Goal: Task Accomplishment & Management: Manage account settings

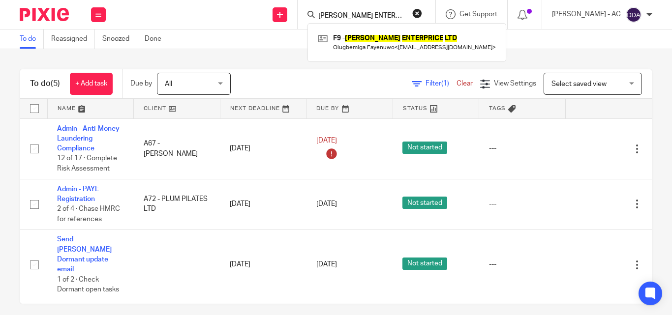
click at [422, 11] on button "reset" at bounding box center [417, 13] width 10 height 10
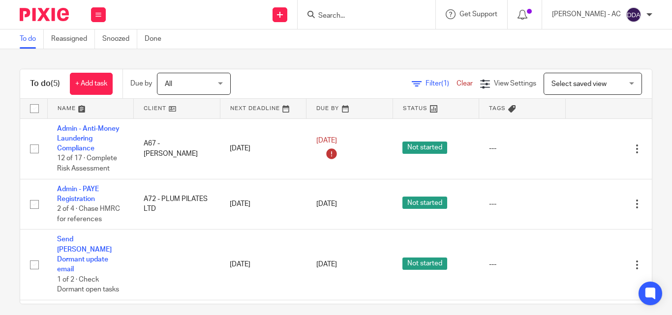
click at [355, 13] on input "Search" at bounding box center [361, 16] width 89 height 9
paste input "FUNDING EXPERT ACADEMY LTD"
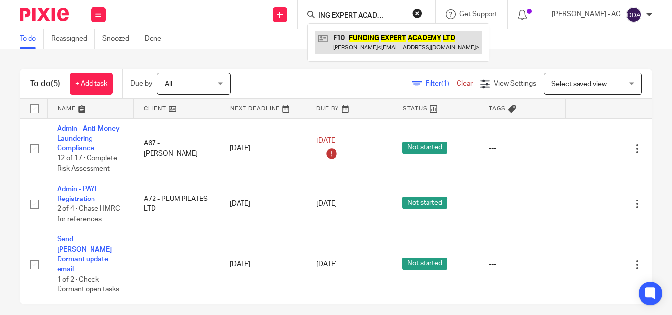
type input "FUNDING EXPERT ACADEMY LTD"
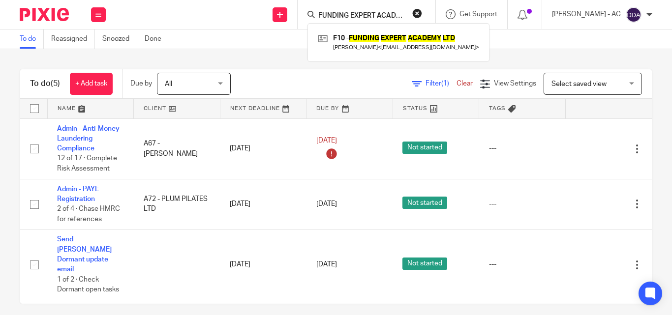
click at [422, 11] on button "reset" at bounding box center [417, 13] width 10 height 10
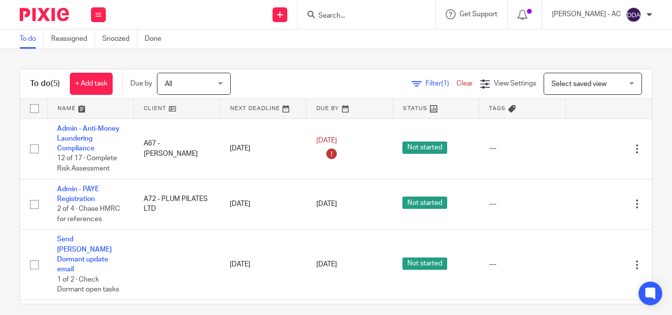
click at [338, 12] on input "Search" at bounding box center [361, 16] width 89 height 9
paste input "REFRESHING CARE LIMITED"
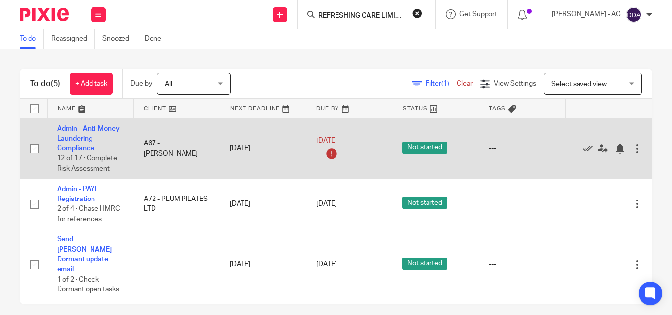
scroll to position [0, 3]
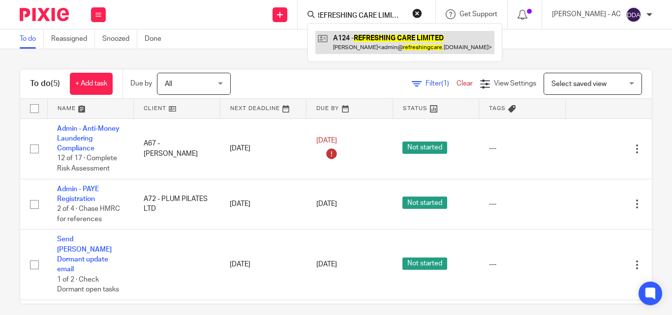
type input "REFRESHING CARE LIMITED"
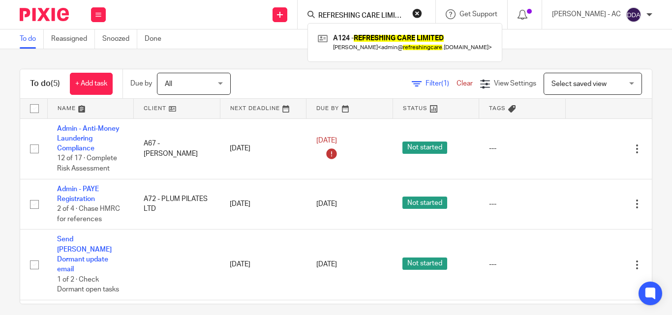
click at [435, 13] on div "REFRESHING CARE LIMITED A124 - REFRESHING CARE LIMITED Arnold Allotey < admin@ …" at bounding box center [366, 14] width 138 height 29
click at [422, 12] on button "reset" at bounding box center [417, 13] width 10 height 10
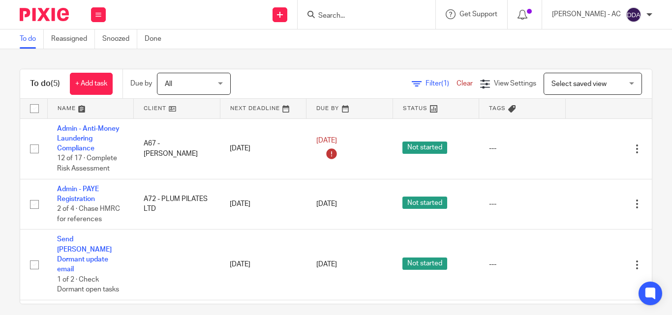
paste input "CHILD PSYCHIATRY CONSULTANCY LTD"
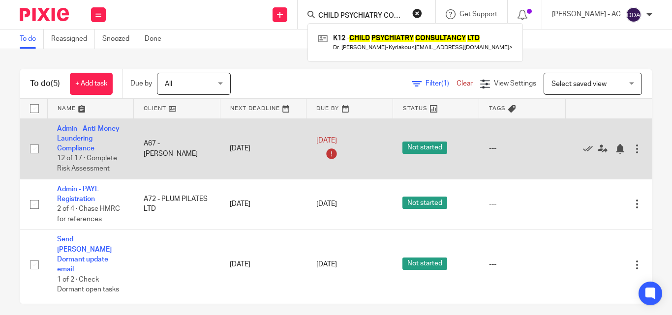
scroll to position [0, 41]
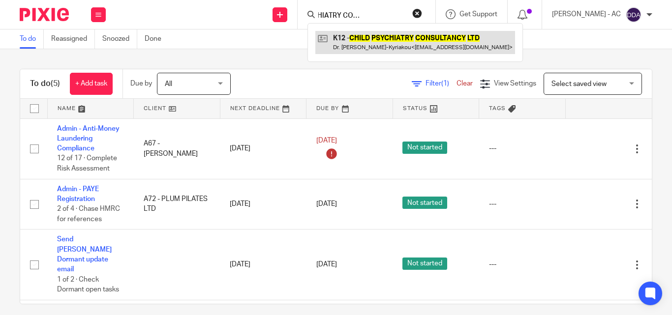
type input "CHILD PSYCHIATRY CONSULTANCY LTD"
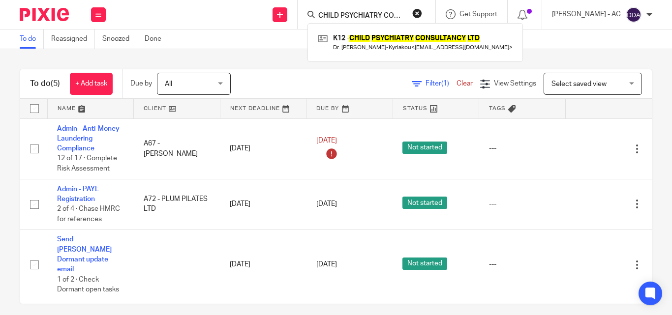
click at [422, 13] on button "reset" at bounding box center [417, 13] width 10 height 10
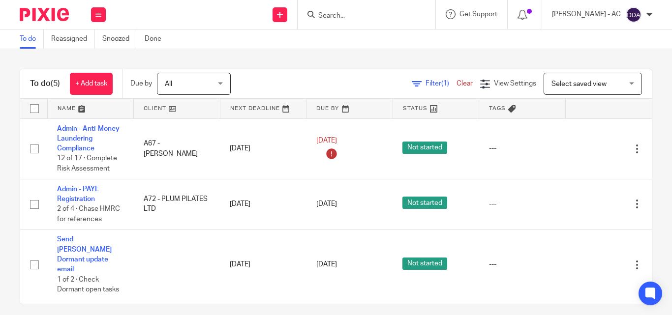
paste input "REGENESIS VENTURES LIMITED"
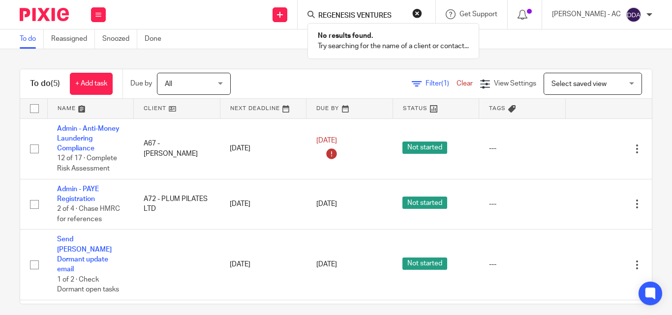
type input "REGENESIS VENTURES"
click at [422, 13] on button "reset" at bounding box center [417, 13] width 10 height 10
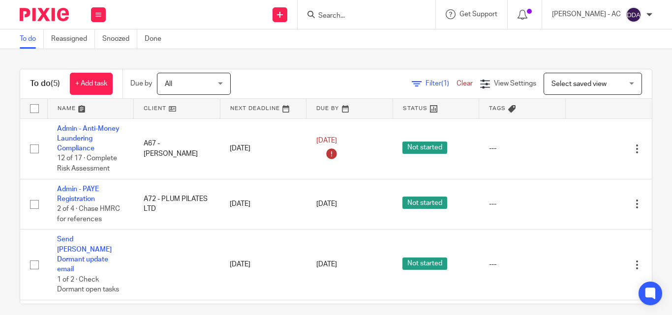
click at [330, 19] on input "Search" at bounding box center [361, 16] width 89 height 9
paste input "REGENESIS VENTURES LIMITED"
type input "REGENESIS VEN"
click at [422, 12] on button "reset" at bounding box center [417, 13] width 10 height 10
paste input "WHITECIRC LIMITED"
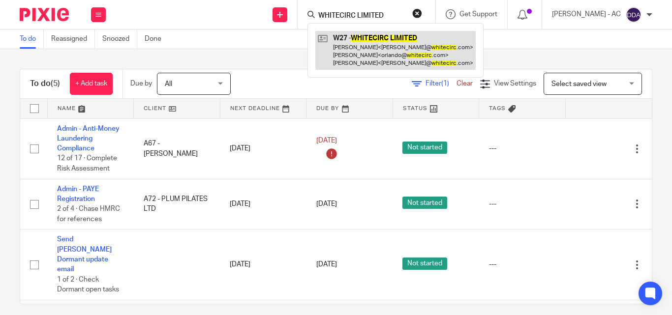
type input "WHITECIRC LIMITED"
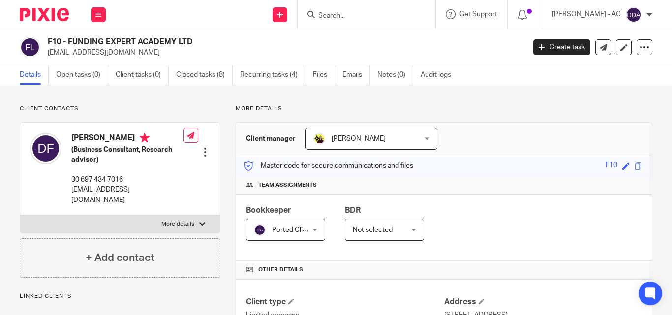
click at [182, 220] on p "More details" at bounding box center [177, 224] width 33 height 8
click at [20, 215] on input "More details" at bounding box center [20, 215] width 0 height 0
checkbox input "true"
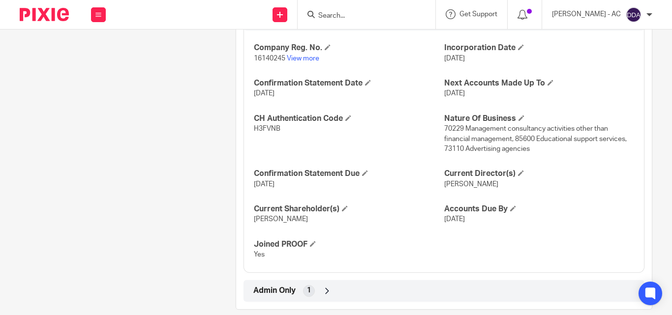
scroll to position [877, 0]
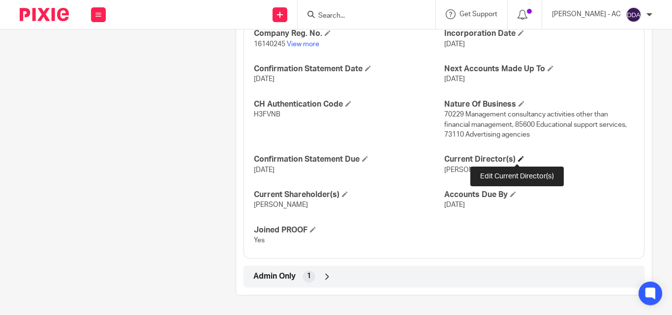
click at [519, 157] on span at bounding box center [521, 159] width 6 height 6
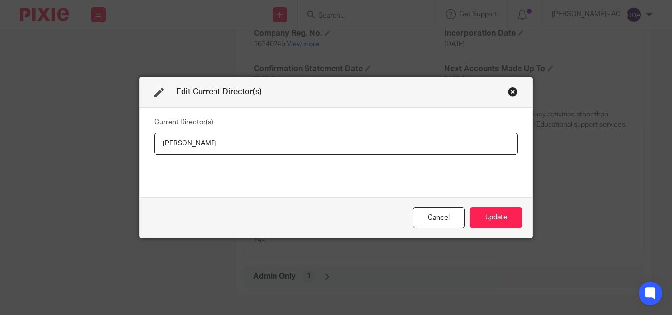
drag, startPoint x: 272, startPoint y: 147, endPoint x: 139, endPoint y: 146, distance: 133.8
click at [140, 146] on div "Current Director(s) Nikolaos Floratos" at bounding box center [336, 152] width 392 height 89
type input "Dr Nikolaos FLORATOS"
click at [488, 218] on button "Update" at bounding box center [496, 218] width 53 height 21
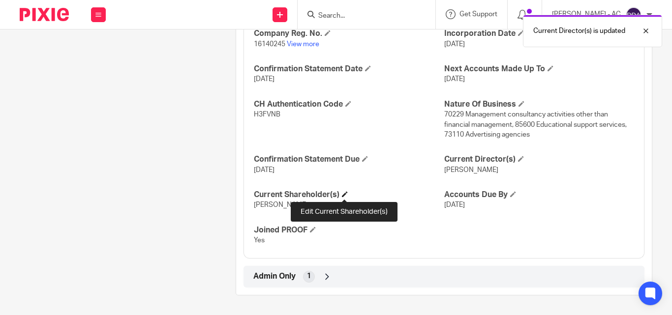
click at [342, 197] on span at bounding box center [345, 194] width 6 height 6
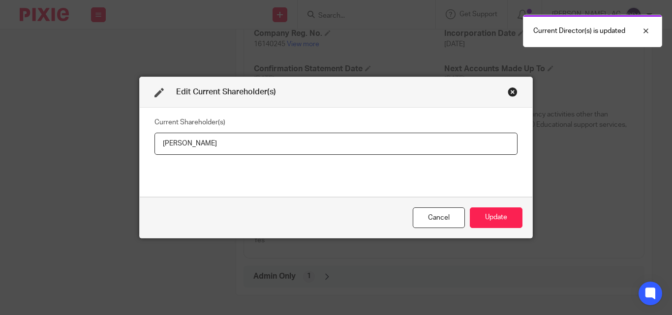
drag, startPoint x: 237, startPoint y: 138, endPoint x: 132, endPoint y: 150, distance: 105.5
click at [133, 148] on div "Edit Current Shareholder(s) Current Shareholder(s) Nikolaos Floratos Cancel Upd…" at bounding box center [336, 157] width 672 height 315
type input "Nikolaos FLORATOS"
click at [502, 218] on button "Update" at bounding box center [496, 218] width 53 height 21
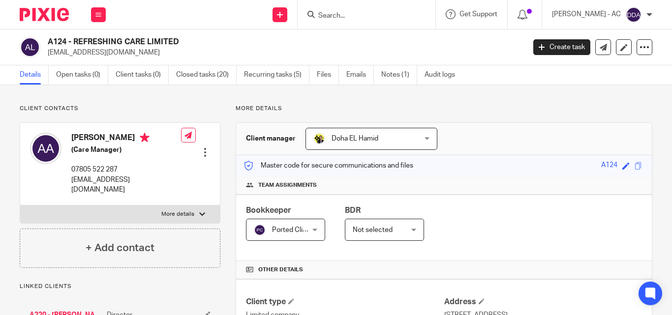
click at [158, 105] on p "Client contacts" at bounding box center [120, 109] width 201 height 8
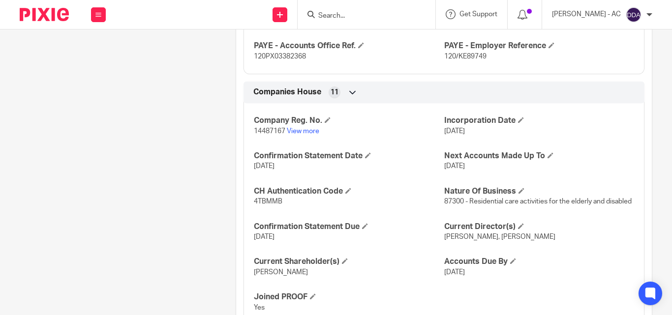
scroll to position [867, 0]
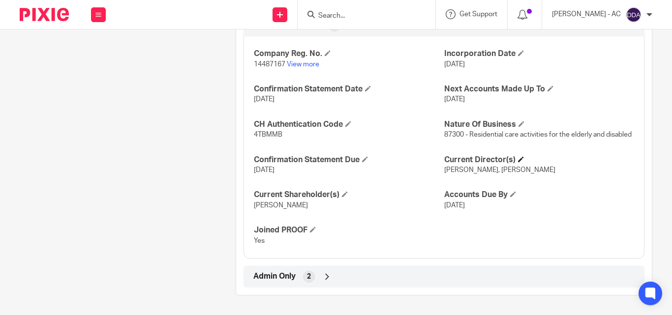
click at [513, 163] on h4 "Current Director(s)" at bounding box center [539, 160] width 190 height 10
click at [519, 153] on div "Company Reg. No. 14487167 View more Incorporation Date 16 Nov 2022 Confirmation…" at bounding box center [443, 144] width 401 height 230
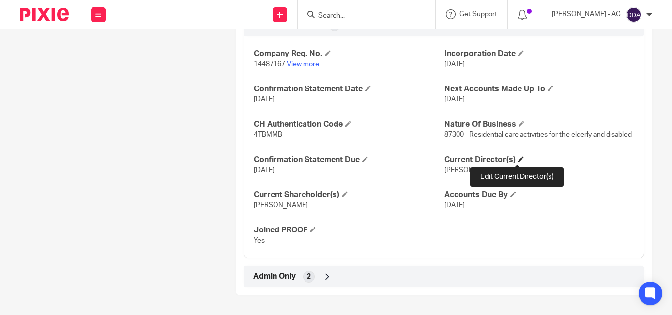
drag, startPoint x: 515, startPoint y: 160, endPoint x: 495, endPoint y: 165, distance: 21.2
click at [513, 163] on h4 "Current Director(s)" at bounding box center [539, 160] width 190 height 10
click at [518, 158] on span at bounding box center [521, 159] width 6 height 6
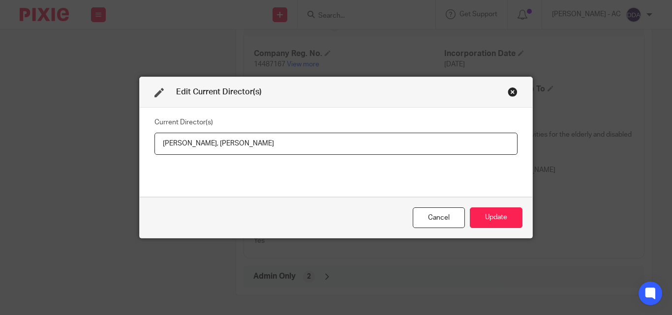
drag, startPoint x: 157, startPoint y: 144, endPoint x: 202, endPoint y: 150, distance: 44.7
click at [202, 150] on input "Arnold Allotey, Sarah Allotey" at bounding box center [335, 144] width 363 height 22
drag, startPoint x: 283, startPoint y: 146, endPoint x: 222, endPoint y: 146, distance: 60.5
click at [222, 146] on input "Mr Arnold ALLOTEY, Sarah Allotey" at bounding box center [335, 144] width 363 height 22
paste input "Mrs Sarah ALLOTEY"
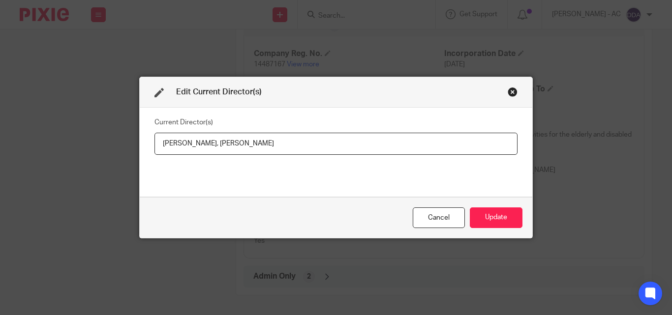
type input "Mr Arnold ALLOTEY, Mrs Sarah ALLOTEY"
click at [495, 228] on button "Update" at bounding box center [496, 218] width 53 height 21
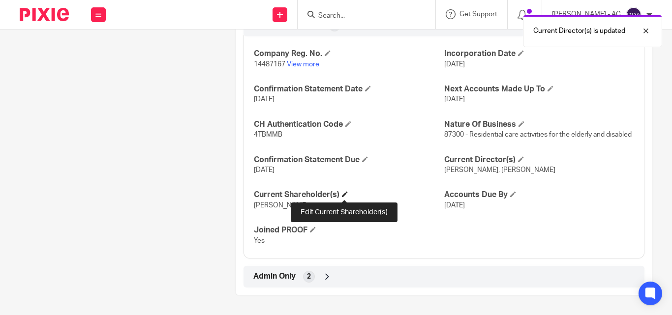
click at [346, 197] on span at bounding box center [345, 194] width 6 height 6
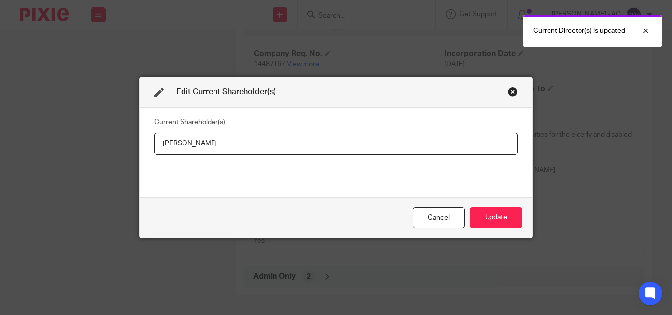
drag, startPoint x: 243, startPoint y: 139, endPoint x: 153, endPoint y: 141, distance: 90.0
click at [154, 141] on input "Arnold Allotey" at bounding box center [335, 144] width 363 height 22
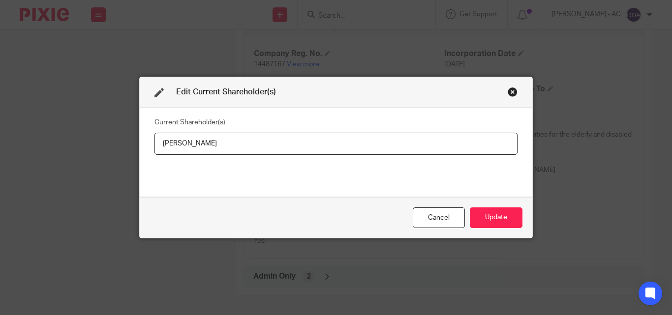
type input "Arnold ALLOTEY"
click at [485, 216] on button "Update" at bounding box center [496, 218] width 53 height 21
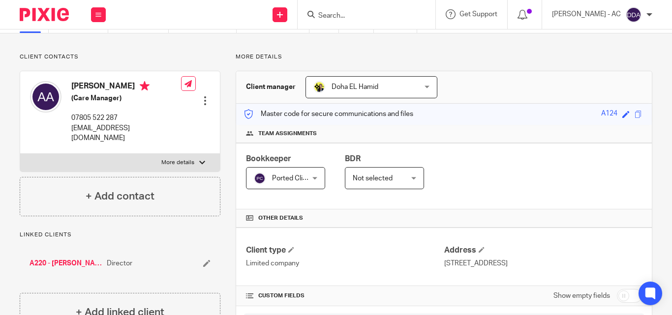
scroll to position [0, 0]
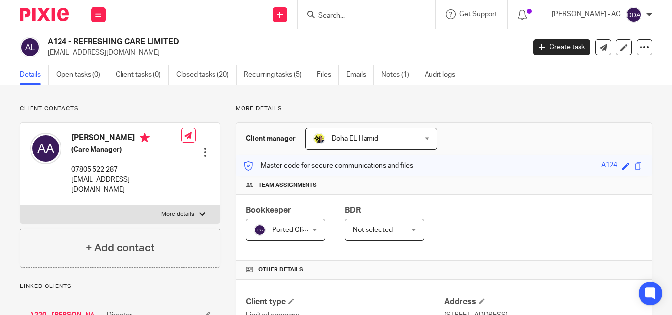
click at [211, 206] on label "More details" at bounding box center [120, 215] width 200 height 18
click at [20, 205] on input "More details" at bounding box center [20, 205] width 0 height 0
checkbox input "true"
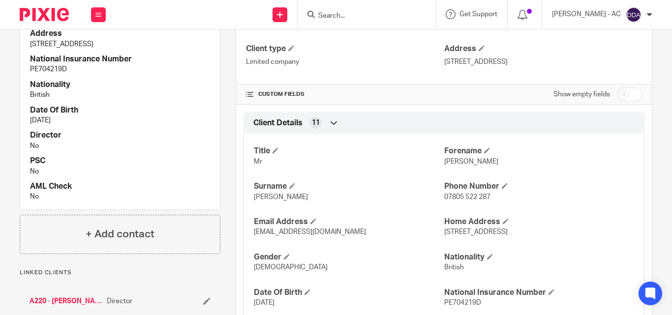
scroll to position [228, 0]
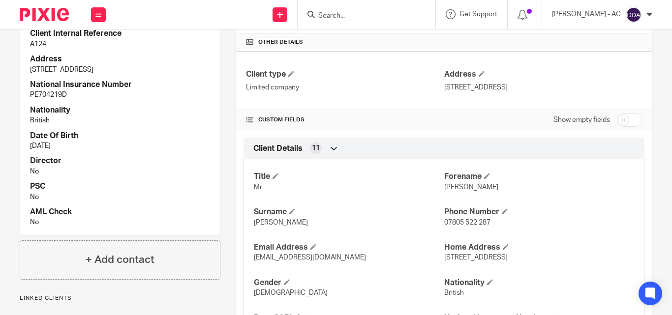
click at [345, 207] on div "Title Mr Forename Arnold Surname Allotey Phone Number 07805 522 287 Email Addre…" at bounding box center [443, 267] width 401 height 230
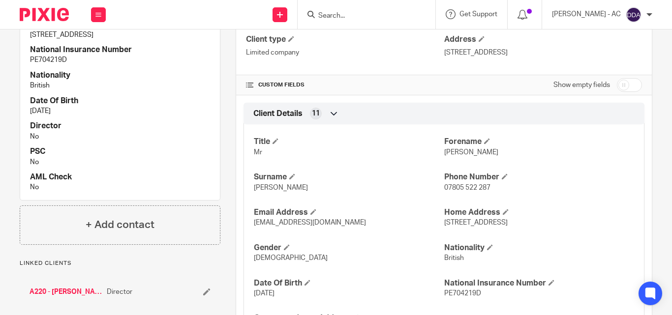
scroll to position [375, 0]
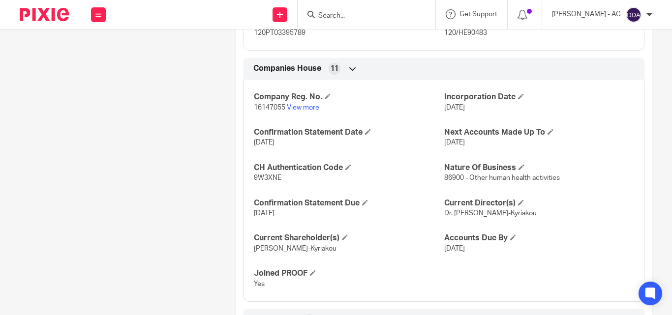
scroll to position [857, 0]
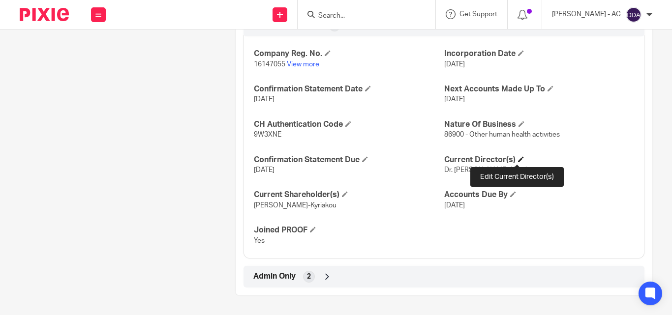
click at [518, 157] on span at bounding box center [521, 159] width 6 height 6
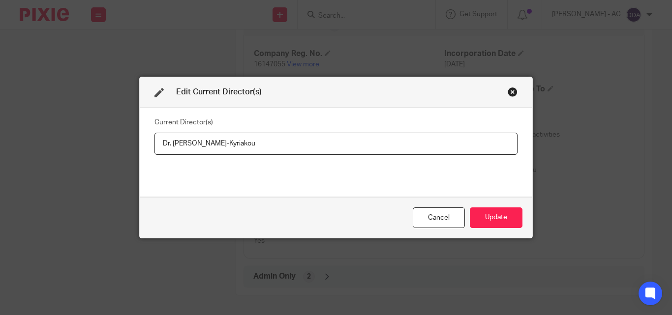
drag, startPoint x: 321, startPoint y: 152, endPoint x: 155, endPoint y: 153, distance: 165.2
click at [155, 153] on input "Dr. [PERSON_NAME]-Kyriakou" at bounding box center [335, 144] width 363 height 22
type input "Dr [PERSON_NAME]-KYRIAKOU"
drag, startPoint x: 506, startPoint y: 216, endPoint x: 467, endPoint y: 213, distance: 38.9
click at [505, 216] on button "Update" at bounding box center [496, 218] width 53 height 21
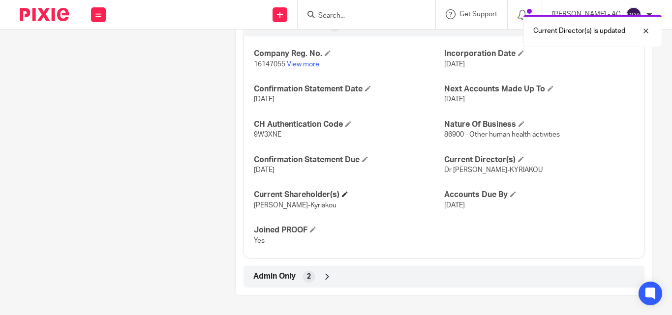
click at [345, 199] on h4 "Current Shareholder(s)" at bounding box center [349, 195] width 190 height 10
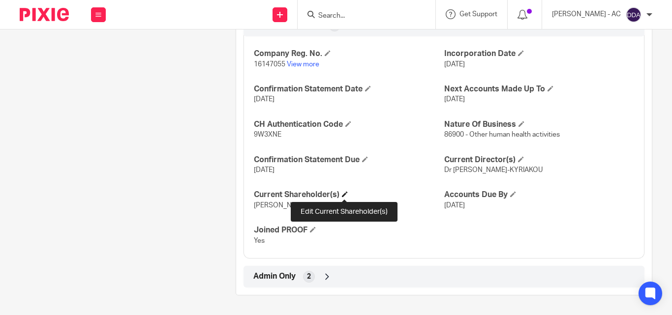
click at [346, 195] on span at bounding box center [345, 194] width 6 height 6
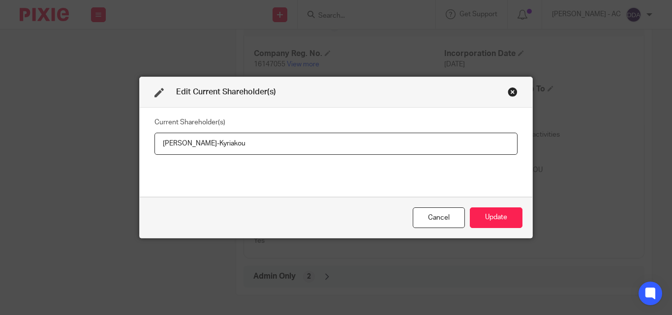
drag, startPoint x: 268, startPoint y: 144, endPoint x: 147, endPoint y: 146, distance: 121.5
click at [147, 146] on div "Current Shareholder(s) Athina Zakynthinaki-Kyriakou" at bounding box center [336, 152] width 392 height 89
type input "Athina ZAKYNTHINAKI-KYRIAKOU"
click at [484, 215] on button "Update" at bounding box center [496, 218] width 53 height 21
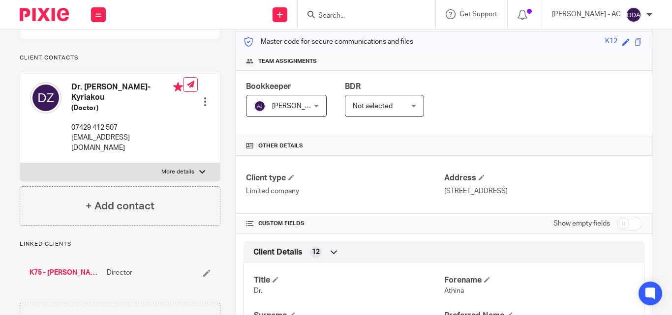
scroll to position [148, 0]
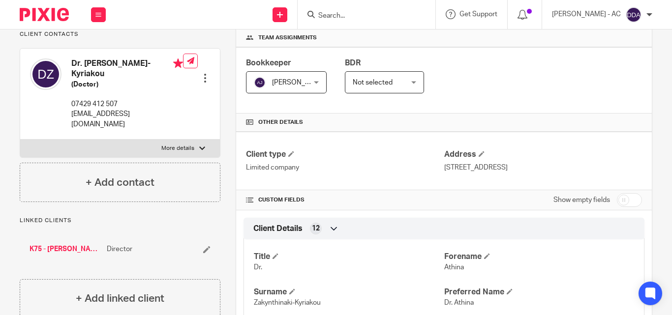
click at [203, 146] on label "More details" at bounding box center [120, 149] width 200 height 18
click at [20, 140] on input "More details" at bounding box center [20, 139] width 0 height 0
checkbox input "true"
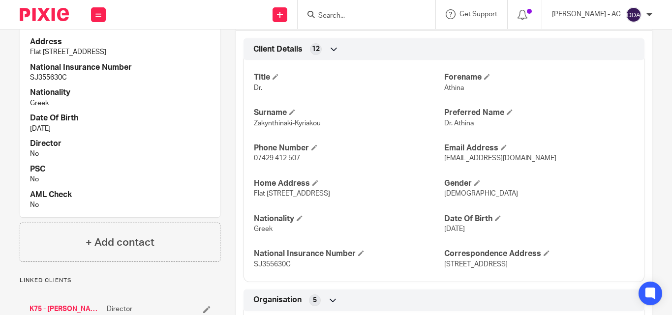
scroll to position [344, 0]
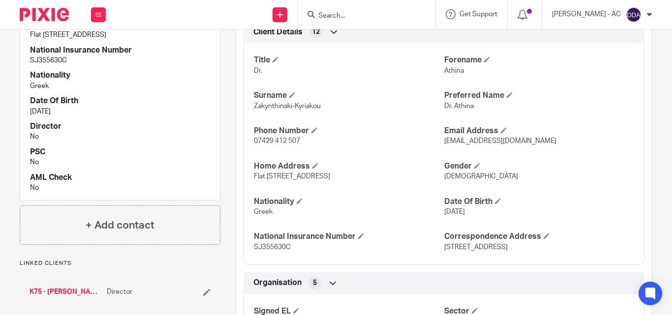
drag, startPoint x: 436, startPoint y: 217, endPoint x: 485, endPoint y: 214, distance: 49.2
click at [485, 214] on div "Title Dr. Forename Athina Surname Zakynthinaki-Kyriakou Preferred Name Dr. Athi…" at bounding box center [443, 150] width 401 height 230
drag, startPoint x: 93, startPoint y: 133, endPoint x: 20, endPoint y: 120, distance: 74.3
click at [20, 120] on div "Title Mr Client Internal Reference K12 Address Flat 1 Hillgrove House, 186A Hig…" at bounding box center [120, 80] width 200 height 239
click at [125, 132] on h4 "Director" at bounding box center [120, 126] width 180 height 10
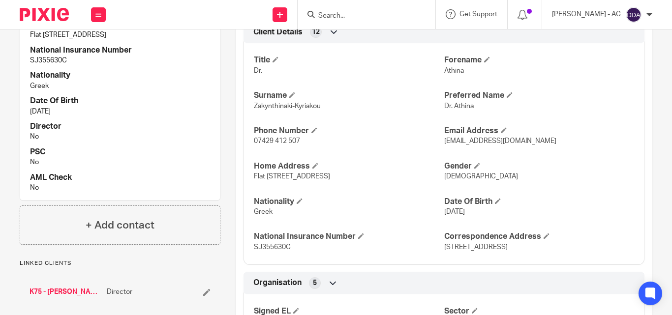
click at [553, 159] on div "Title Dr. Forename Athina Surname Zakynthinaki-Kyriakou Preferred Name Dr. Athi…" at bounding box center [443, 150] width 401 height 230
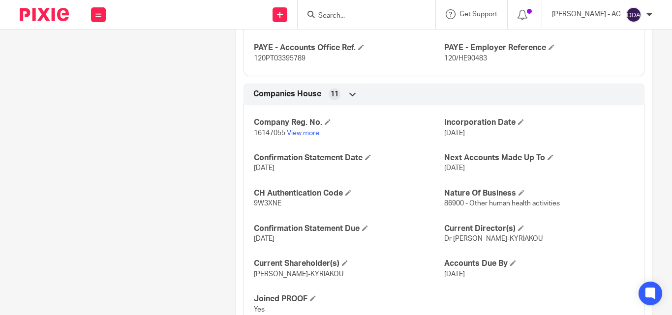
scroll to position [857, 0]
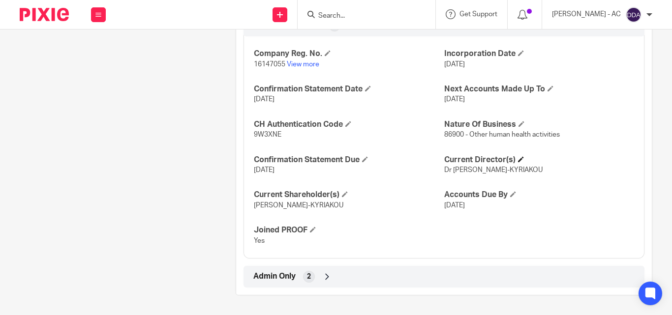
click at [519, 163] on h4 "Current Director(s)" at bounding box center [539, 160] width 190 height 10
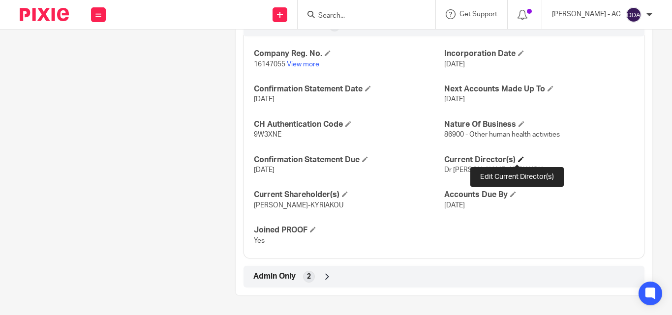
click at [518, 159] on span at bounding box center [521, 159] width 6 height 6
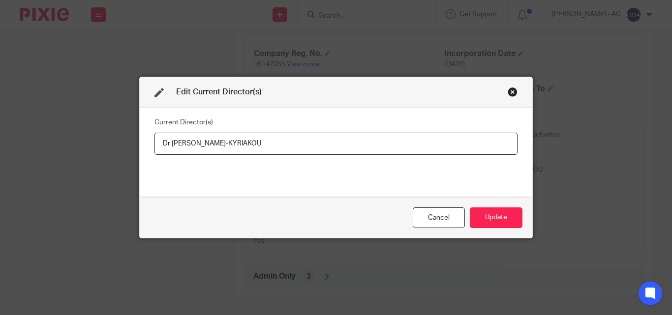
drag, startPoint x: 281, startPoint y: 128, endPoint x: 180, endPoint y: 142, distance: 101.7
click at [180, 142] on fieldset "Current Director(s) Dr Athina ZAKYNTHINAKI-KYRIAKOU" at bounding box center [335, 134] width 363 height 39
drag, startPoint x: 297, startPoint y: 147, endPoint x: 158, endPoint y: 148, distance: 139.7
click at [158, 148] on input "Dr Athina ZAKYNTHINAKI-KYRIAKOU" at bounding box center [335, 144] width 363 height 22
click at [505, 212] on button "Update" at bounding box center [496, 218] width 53 height 21
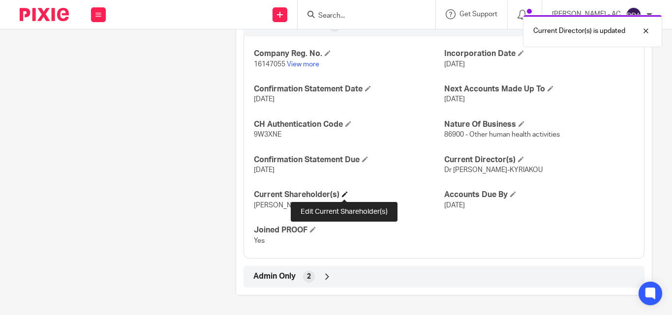
click at [346, 195] on span at bounding box center [345, 194] width 6 height 6
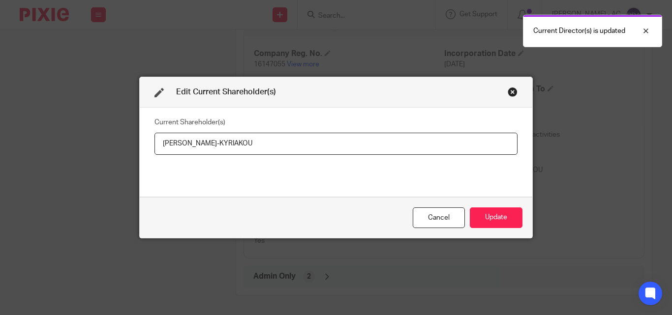
drag, startPoint x: 273, startPoint y: 143, endPoint x: 156, endPoint y: 146, distance: 116.6
click at [156, 146] on input "Athina ZAKYNTHINAKI-KYRIAKOU" at bounding box center [335, 144] width 363 height 22
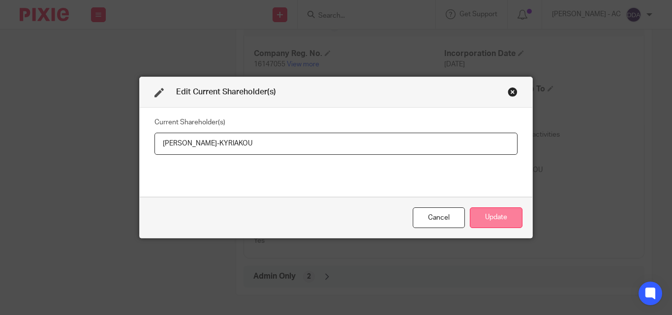
click at [509, 216] on button "Update" at bounding box center [496, 218] width 53 height 21
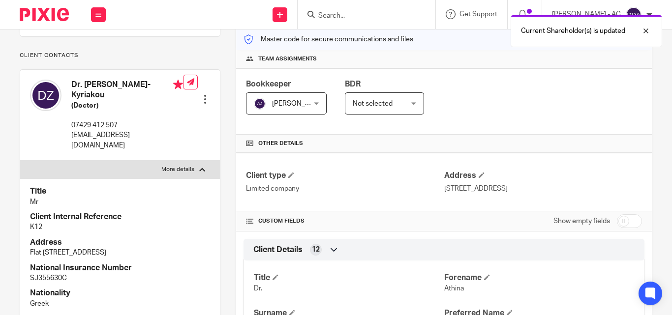
scroll to position [148, 0]
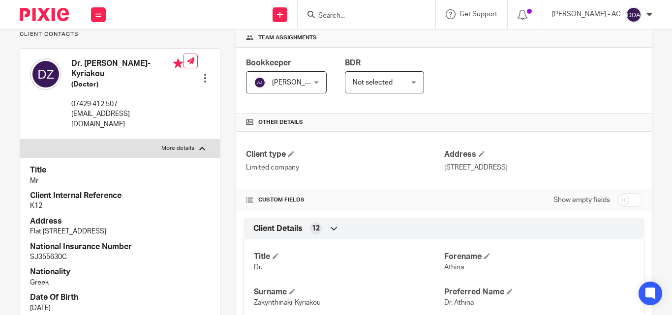
click at [157, 237] on p "Flat 1 Hillgrove House, 186A High Street, Edgware, HA8 7EX" at bounding box center [120, 232] width 180 height 10
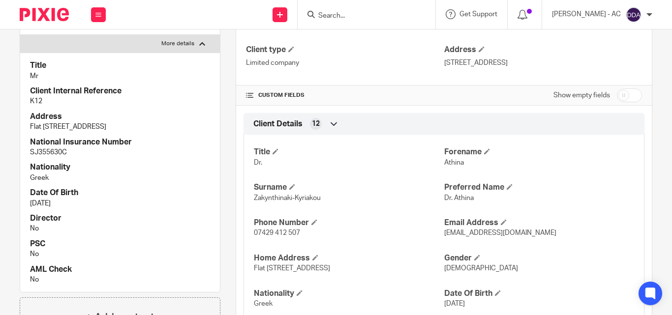
scroll to position [246, 0]
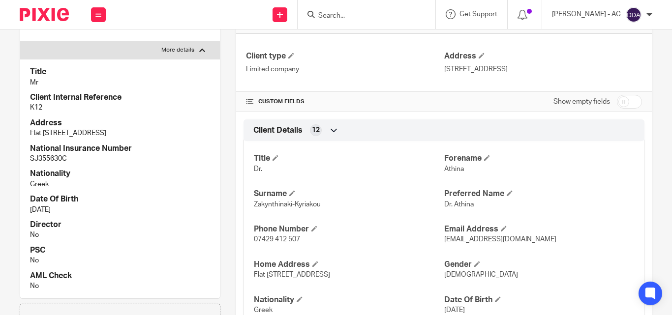
click at [214, 244] on div "Title Mr Client Internal Reference K12 Address Flat 1 Hillgrove House, 186A Hig…" at bounding box center [120, 178] width 200 height 239
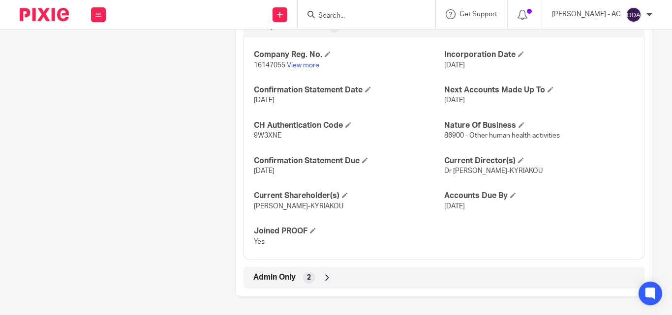
scroll to position [857, 0]
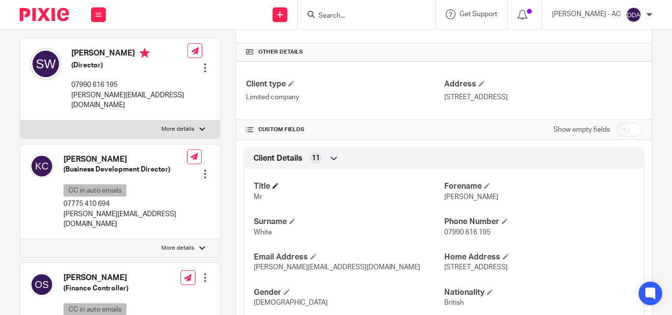
scroll to position [197, 0]
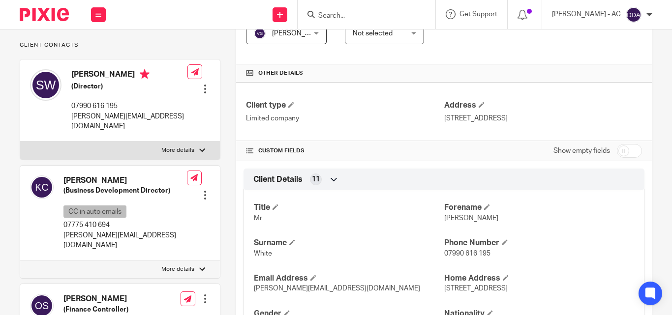
click at [194, 151] on label "More details" at bounding box center [120, 151] width 200 height 18
click at [20, 142] on input "More details" at bounding box center [20, 141] width 0 height 0
checkbox input "true"
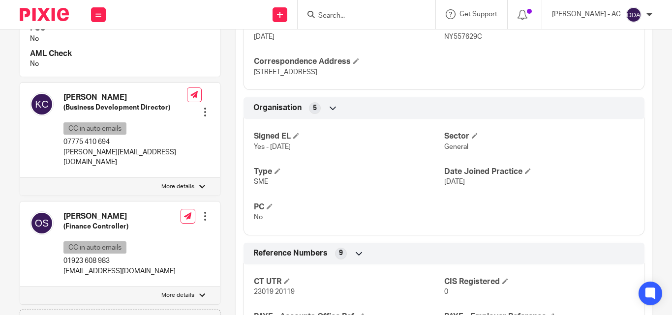
scroll to position [541, 0]
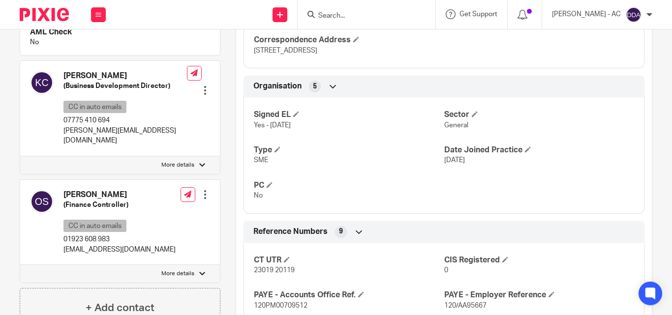
click at [191, 161] on p "More details" at bounding box center [177, 165] width 33 height 8
click at [20, 156] on input "More details" at bounding box center [20, 156] width 0 height 0
checkbox input "true"
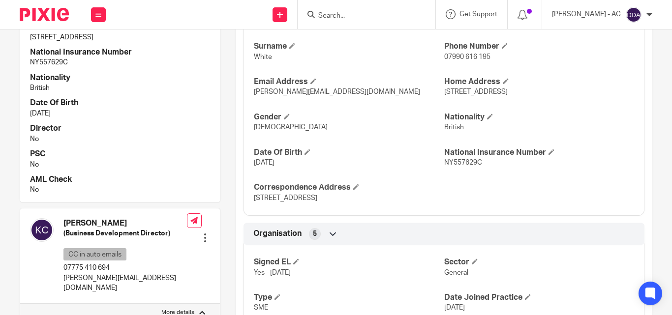
scroll to position [344, 0]
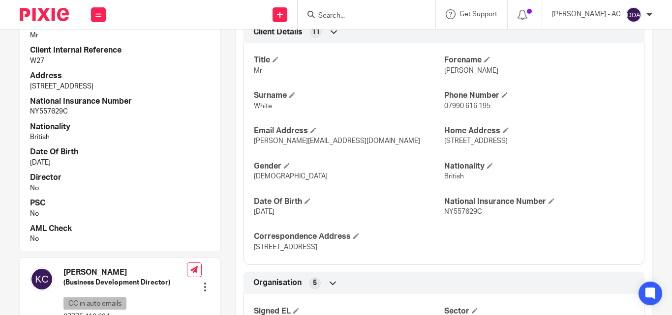
click at [189, 125] on h4 "Nationality" at bounding box center [120, 127] width 180 height 10
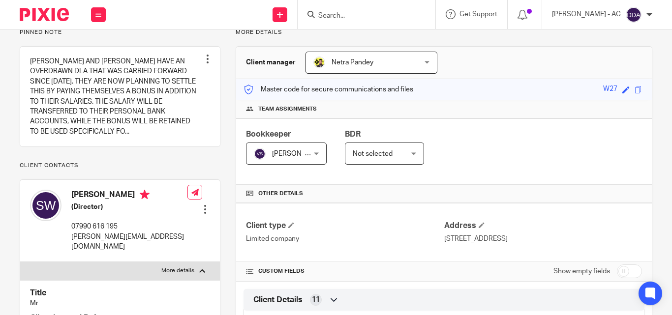
scroll to position [0, 0]
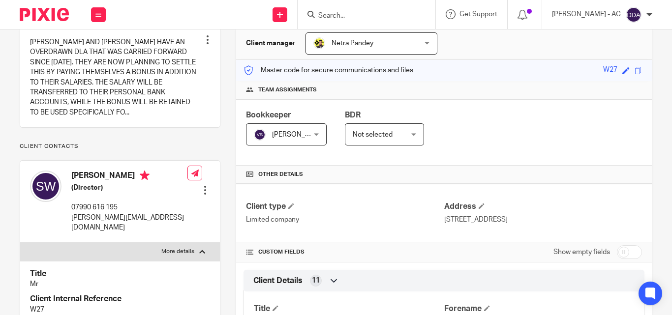
scroll to position [98, 0]
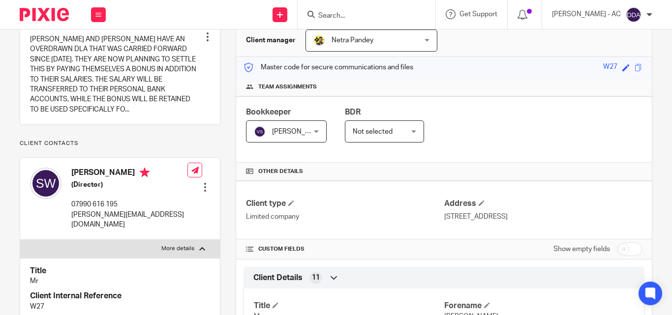
click at [191, 248] on p "More details" at bounding box center [177, 249] width 33 height 8
click at [20, 240] on input "More details" at bounding box center [20, 239] width 0 height 0
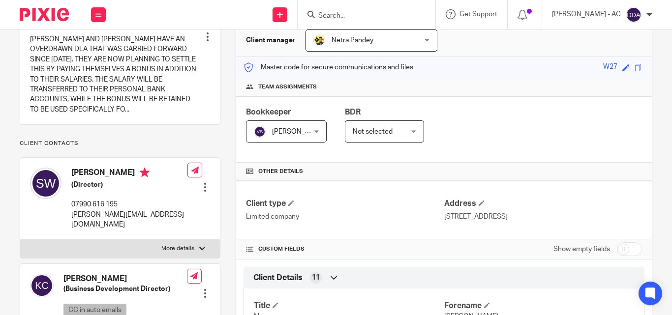
click at [191, 248] on p "More details" at bounding box center [177, 249] width 33 height 8
click at [20, 240] on input "More details" at bounding box center [20, 239] width 0 height 0
checkbox input "true"
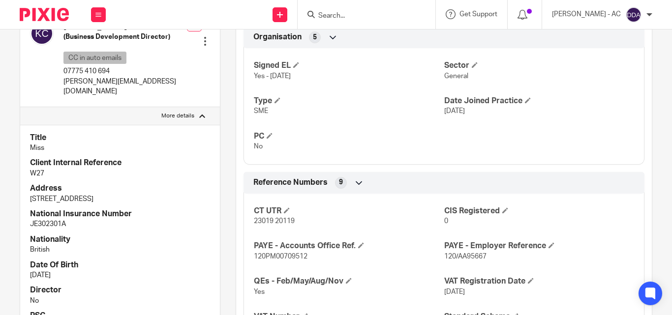
scroll to position [639, 0]
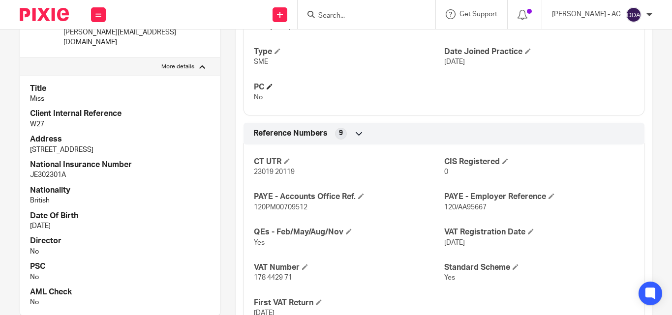
click at [423, 92] on h4 "PC" at bounding box center [349, 87] width 190 height 10
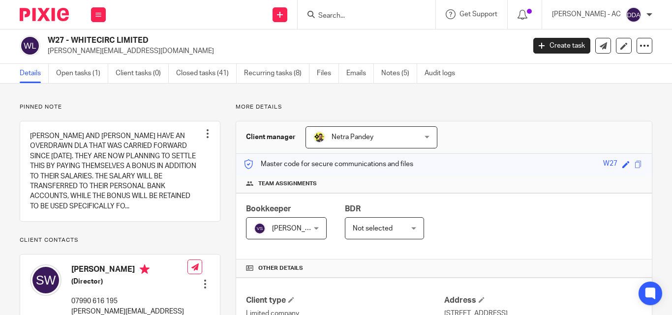
scroll to position [0, 0]
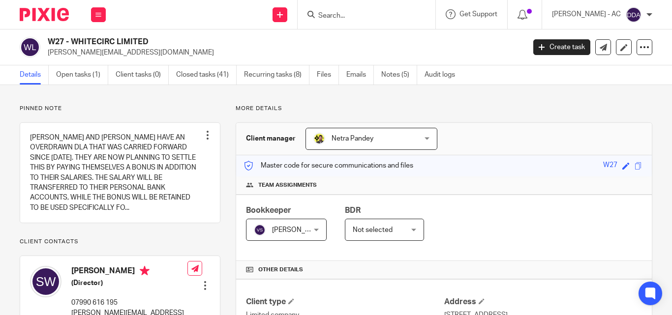
click at [354, 18] on input "Search" at bounding box center [361, 16] width 89 height 9
paste input "A MACNEIL PAINTING & TAPING CONTRACTORS LTD"
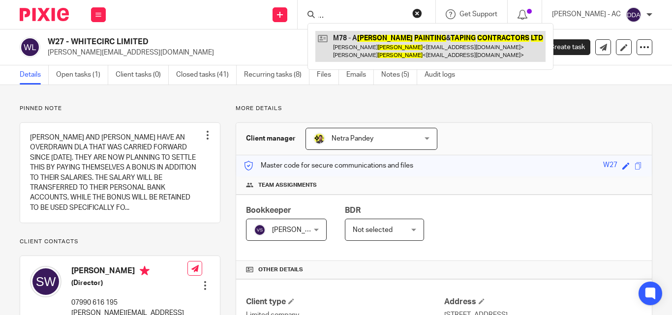
type input "A MACNEIL PAINTING & TAPING CONTRACTORS LTD"
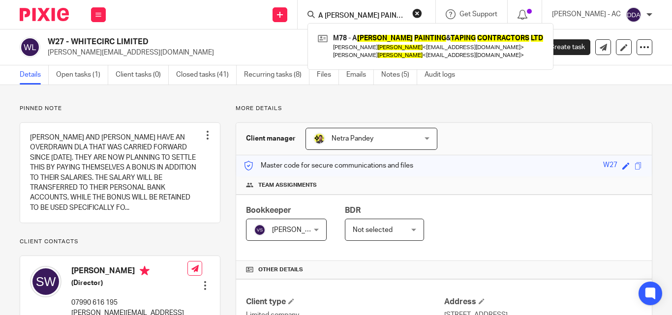
click at [422, 16] on button "reset" at bounding box center [417, 13] width 10 height 10
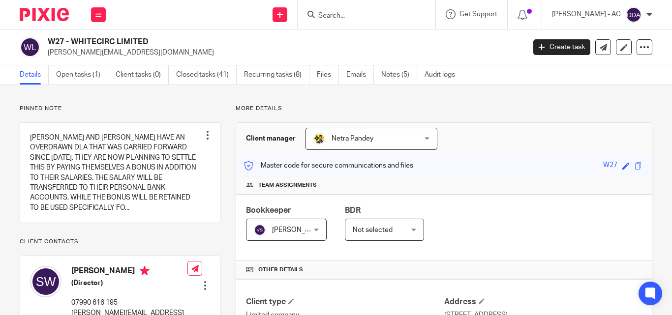
click at [385, 14] on input "Search" at bounding box center [361, 16] width 89 height 9
paste input "NANNY JANE’S NURSERY LTD"
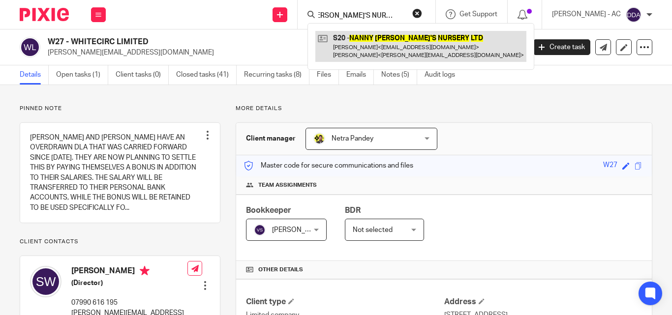
type input "NANNY JANE’S NURSERY LTD"
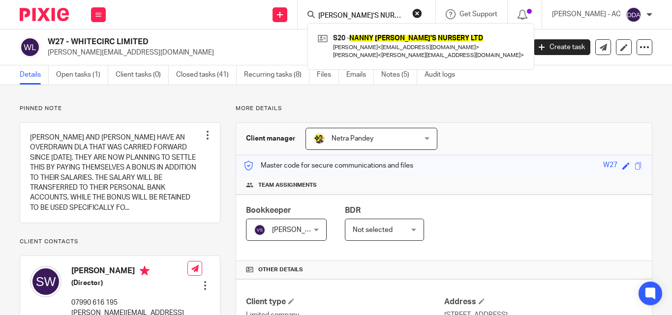
drag, startPoint x: 426, startPoint y: 13, endPoint x: 387, endPoint y: 16, distance: 38.4
click at [422, 13] on button "reset" at bounding box center [417, 13] width 10 height 10
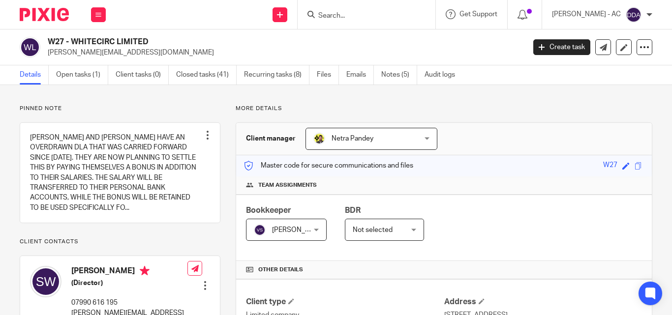
click at [387, 16] on input "Search" at bounding box center [361, 16] width 89 height 9
paste input "TOP HAT CONSTRUCTION LTD"
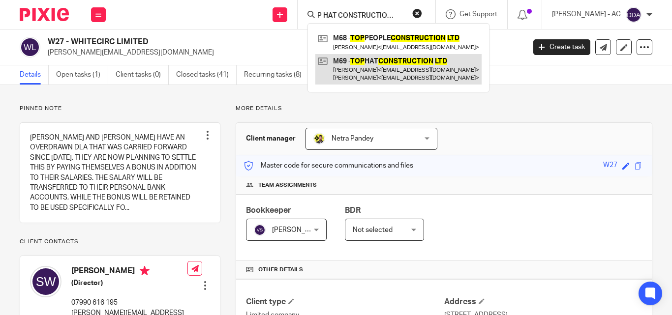
type input "TOP HAT CONSTRUCTION LTD"
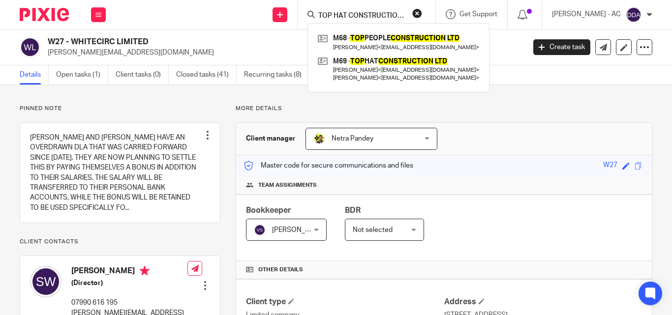
click at [422, 13] on button "reset" at bounding box center [417, 13] width 10 height 10
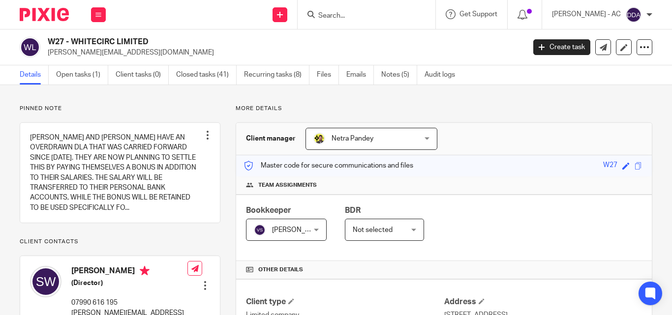
click at [358, 26] on div at bounding box center [366, 14] width 138 height 29
click at [363, 16] on input "Search" at bounding box center [361, 16] width 89 height 9
paste input "TOP HAT CONSTRUCTION LTD"
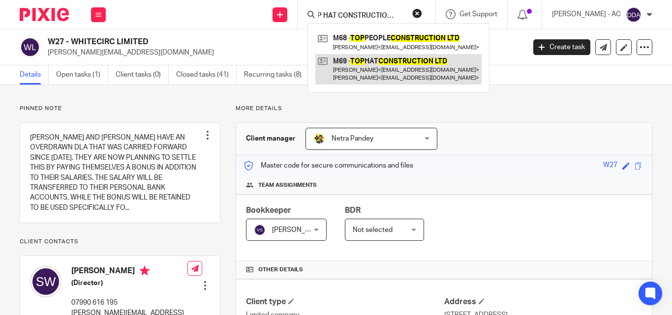
type input "TOP HAT CONSTRUCTION LTD"
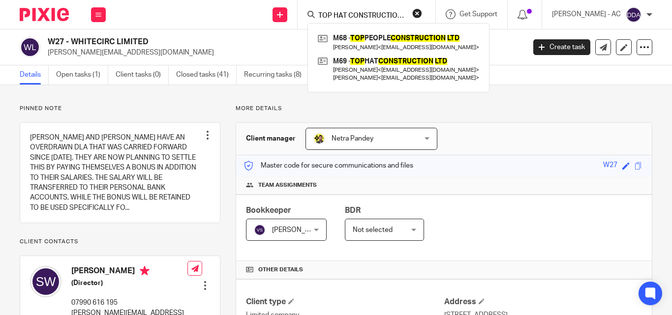
click at [422, 12] on button "reset" at bounding box center [417, 13] width 10 height 10
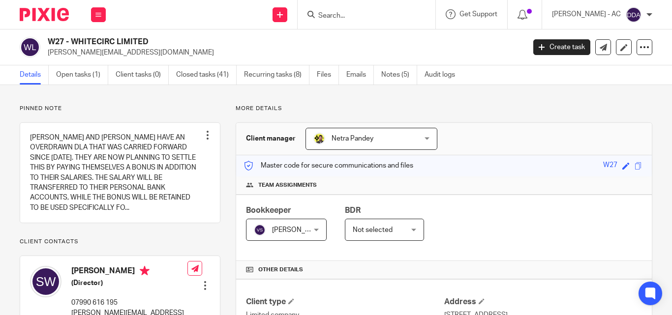
click at [339, 16] on input "Search" at bounding box center [361, 16] width 89 height 9
paste input "MJP PLANNING LTD"
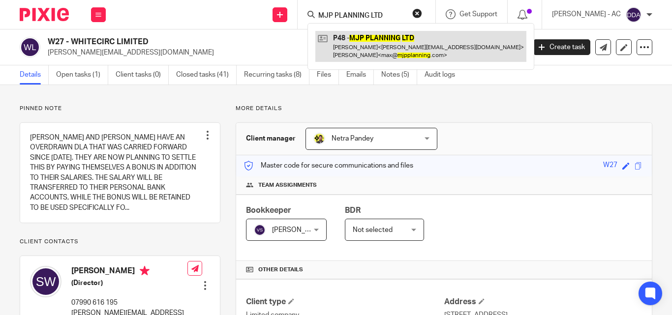
type input "MJP PLANNING LTD"
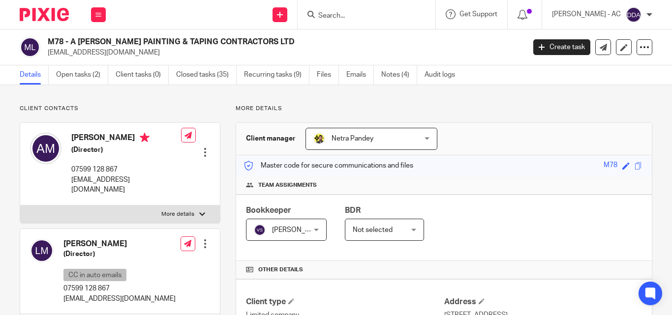
scroll to position [49, 0]
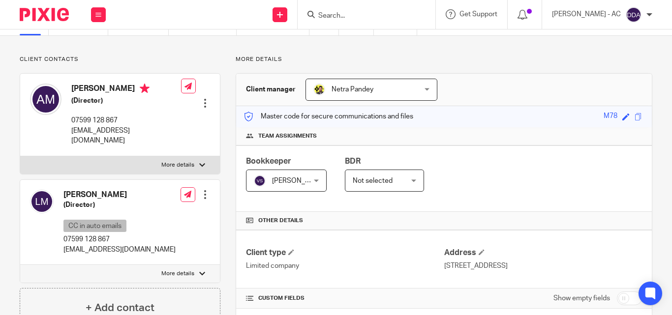
click at [179, 161] on p "More details" at bounding box center [177, 165] width 33 height 8
click at [20, 156] on input "More details" at bounding box center [20, 156] width 0 height 0
checkbox input "true"
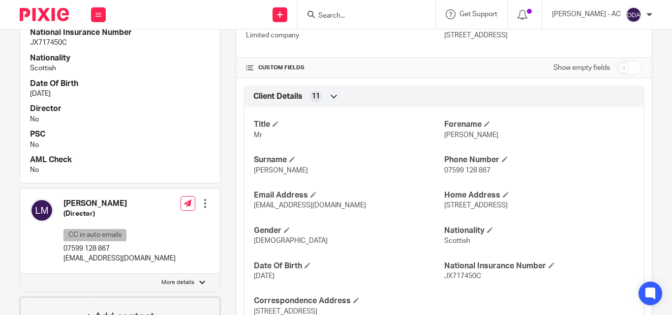
scroll to position [344, 0]
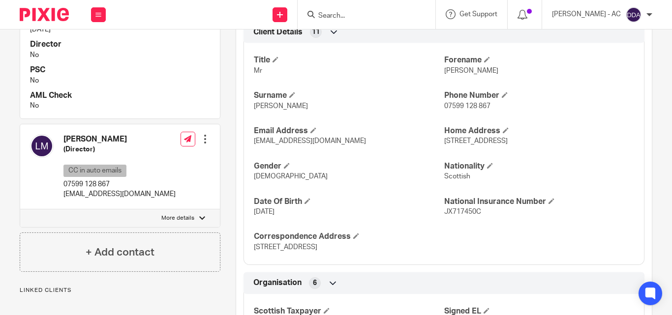
click at [189, 214] on p "More details" at bounding box center [177, 218] width 33 height 8
click at [20, 209] on input "More details" at bounding box center [20, 209] width 0 height 0
checkbox input "true"
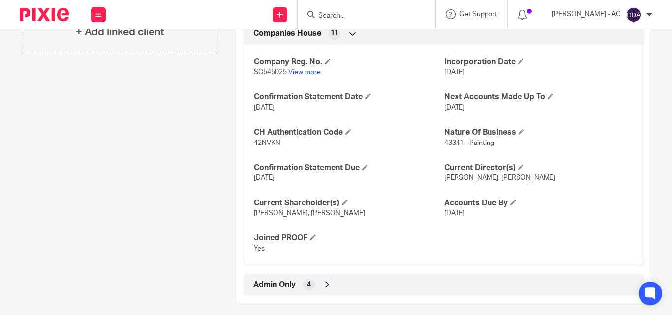
scroll to position [973, 0]
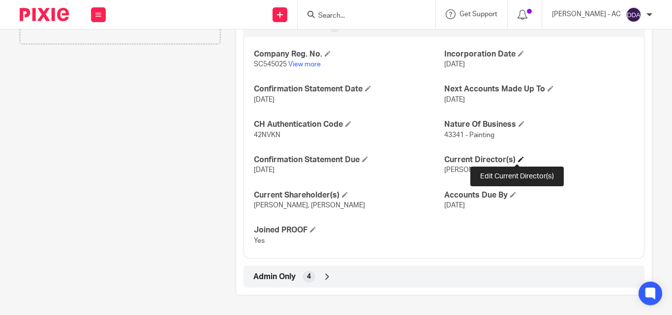
click at [518, 162] on span at bounding box center [521, 159] width 6 height 6
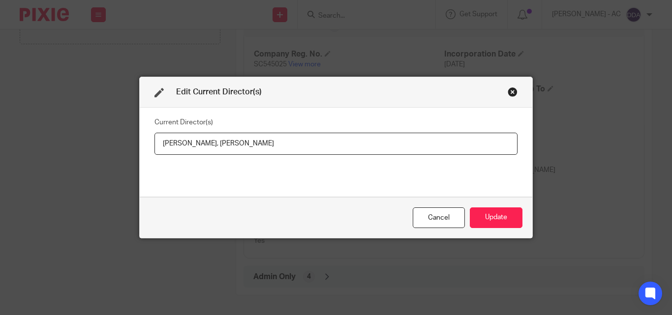
drag, startPoint x: 153, startPoint y: 144, endPoint x: 219, endPoint y: 148, distance: 65.5
click at [219, 148] on input "[PERSON_NAME], [PERSON_NAME]" at bounding box center [335, 144] width 363 height 22
drag, startPoint x: 295, startPoint y: 143, endPoint x: 227, endPoint y: 145, distance: 67.9
click at [227, 145] on input "Mr Andrew MACNEIL, Mrs Laura Macneil" at bounding box center [335, 144] width 363 height 22
paste input "ACNEIL"
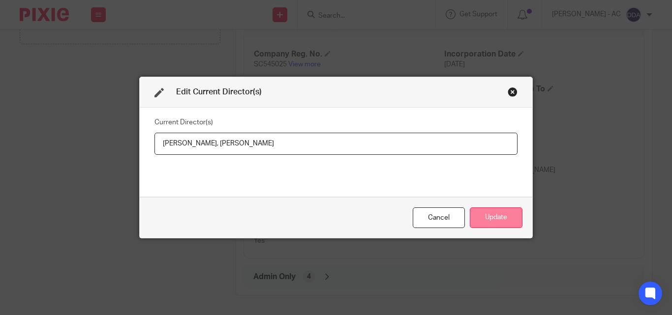
type input "Mr Andrew MACNEIL, Mrs Laura MACNEIL"
click at [490, 218] on button "Update" at bounding box center [496, 218] width 53 height 21
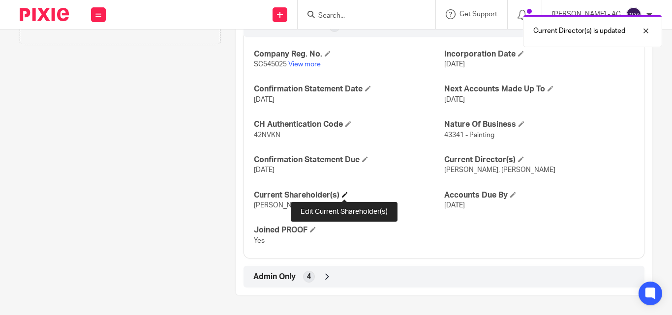
click at [344, 192] on span at bounding box center [345, 195] width 6 height 6
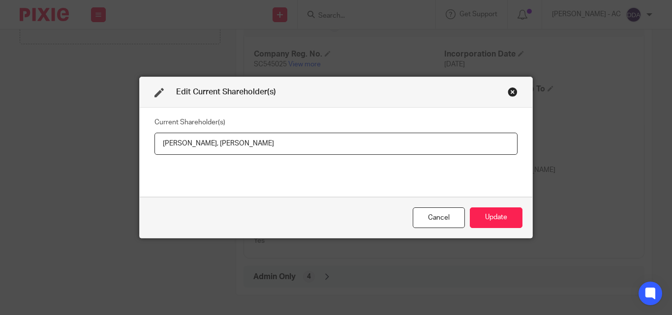
drag, startPoint x: 159, startPoint y: 144, endPoint x: 217, endPoint y: 149, distance: 58.8
click at [217, 149] on input "Mr Andrew Macneil, Mrs Laura Macneil" at bounding box center [335, 144] width 363 height 22
drag, startPoint x: 300, startPoint y: 142, endPoint x: 219, endPoint y: 146, distance: 81.7
click at [219, 146] on input "Andrew MACNEIL, Mrs Laura Macneil" at bounding box center [335, 144] width 363 height 22
paste input "Laura MACNEIL"
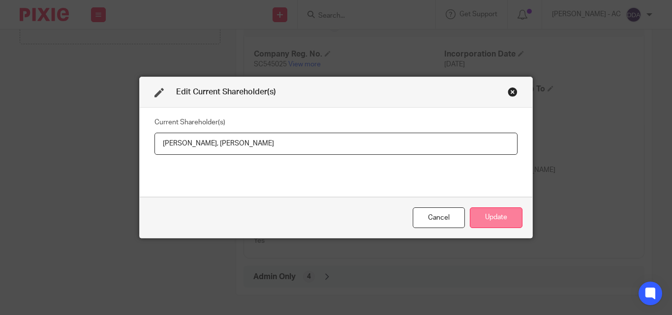
type input "Andrew MACNEIL, Laura MACNEIL"
click at [501, 214] on button "Update" at bounding box center [496, 218] width 53 height 21
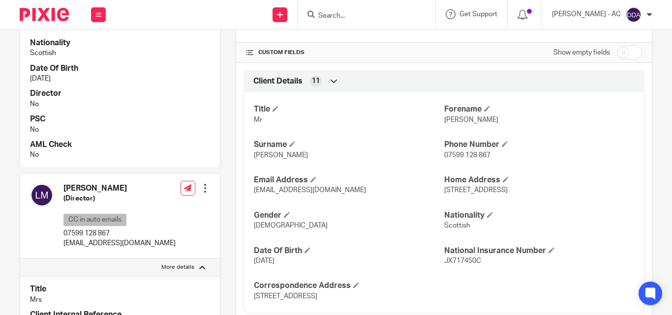
scroll to position [344, 0]
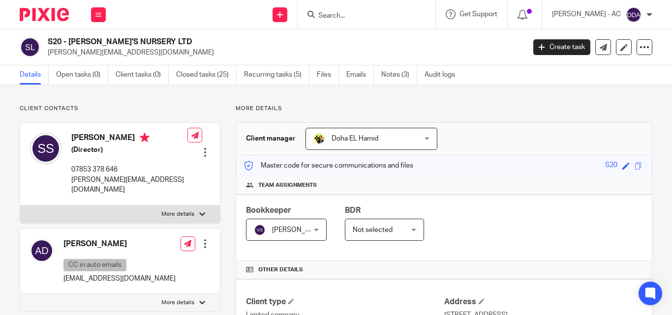
scroll to position [49, 0]
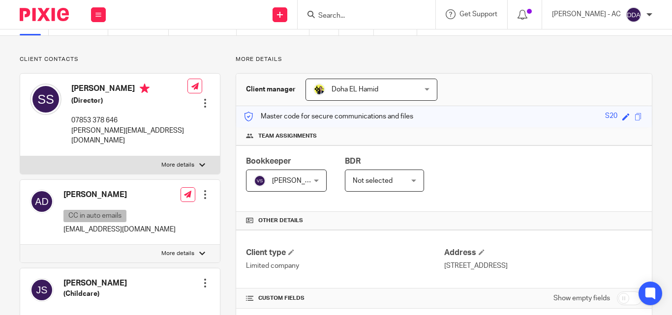
click at [170, 245] on label "More details" at bounding box center [120, 254] width 200 height 18
click at [20, 244] on input "More details" at bounding box center [20, 244] width 0 height 0
checkbox input "true"
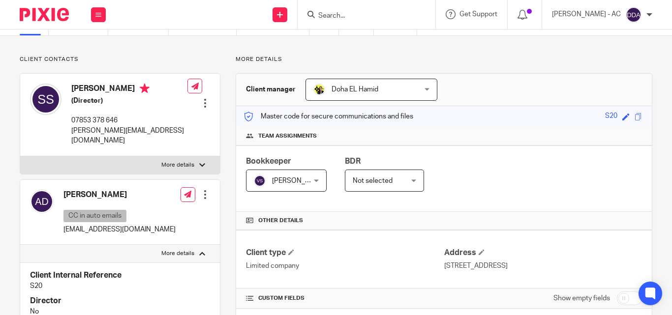
click at [168, 156] on label "More details" at bounding box center [120, 165] width 200 height 18
click at [20, 156] on input "More details" at bounding box center [20, 156] width 0 height 0
checkbox input "true"
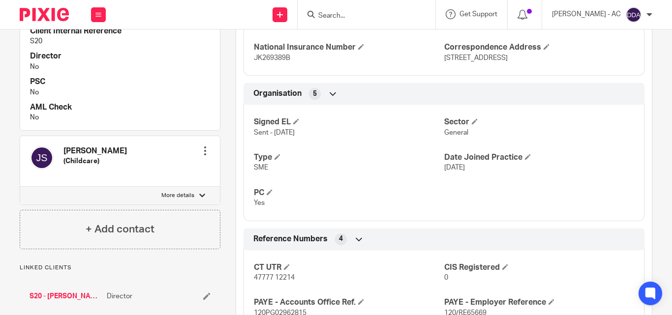
scroll to position [541, 0]
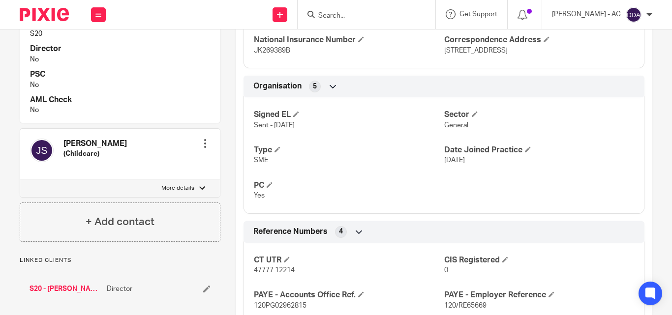
click at [180, 184] on p "More details" at bounding box center [177, 188] width 33 height 8
click at [20, 179] on input "More details" at bounding box center [20, 179] width 0 height 0
checkbox input "true"
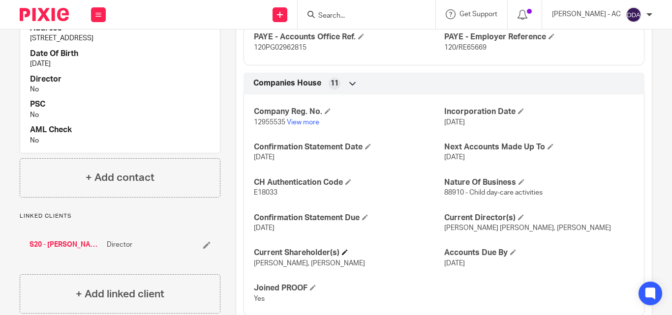
scroll to position [896, 0]
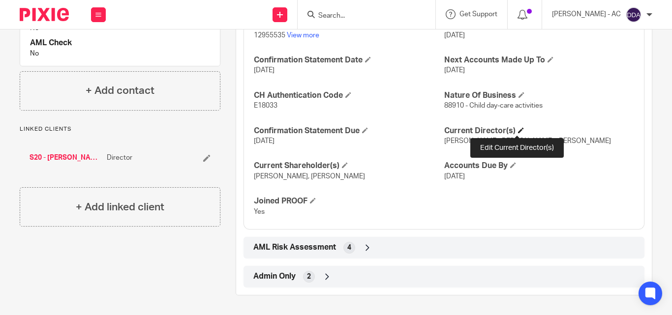
click at [518, 128] on span at bounding box center [521, 130] width 6 height 6
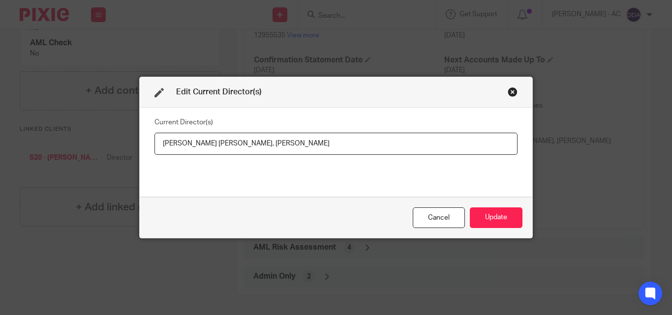
drag, startPoint x: 287, startPoint y: 142, endPoint x: 230, endPoint y: 146, distance: 57.7
click at [230, 146] on input "Samantha Jane Scott, Jane Ann Scott" at bounding box center [335, 144] width 363 height 22
drag, startPoint x: 157, startPoint y: 146, endPoint x: 227, endPoint y: 158, distance: 70.9
click at [227, 158] on div "Current Director(s) Samantha Jane Scott, Miss Janeann SCOTT" at bounding box center [335, 152] width 363 height 74
paste input "Miss Samantha Jane SCOTT"
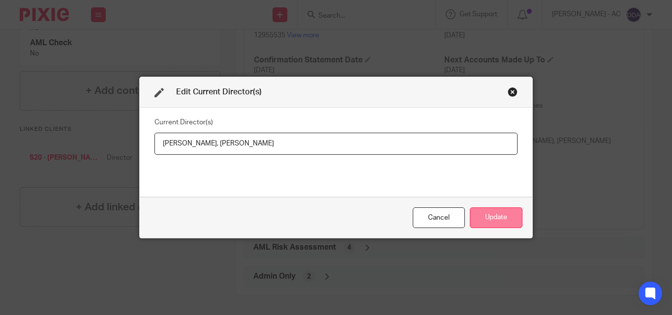
type input "Miss Samantha Jane SCOTT, Miss Janeann SCOTT"
click at [483, 213] on button "Update" at bounding box center [496, 218] width 53 height 21
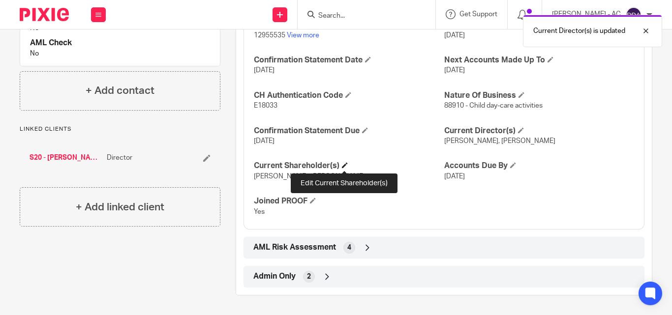
click at [344, 164] on span at bounding box center [345, 165] width 6 height 6
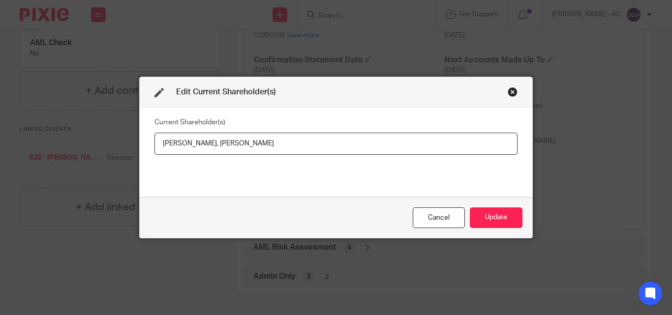
drag, startPoint x: 157, startPoint y: 143, endPoint x: 242, endPoint y: 146, distance: 85.1
click at [242, 146] on input "Miss Samantha Jane Scott, Miss Jane Ann Scott" at bounding box center [335, 144] width 363 height 22
drag, startPoint x: 294, startPoint y: 146, endPoint x: 218, endPoint y: 148, distance: 75.3
click at [218, 148] on input "Samantha SCOTT, Miss Jane Ann Scott" at bounding box center [335, 144] width 363 height 22
paste input "Jane Ann SCOTT"
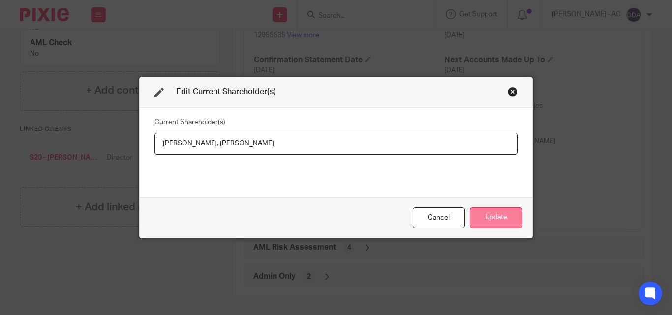
type input "Samantha SCOTT, Jane Ann SCOTT"
click at [499, 219] on button "Update" at bounding box center [496, 218] width 53 height 21
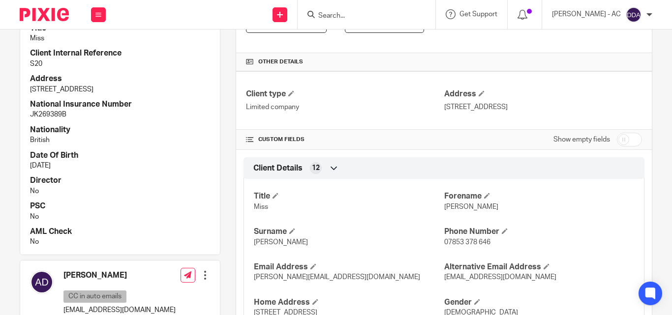
scroll to position [208, 0]
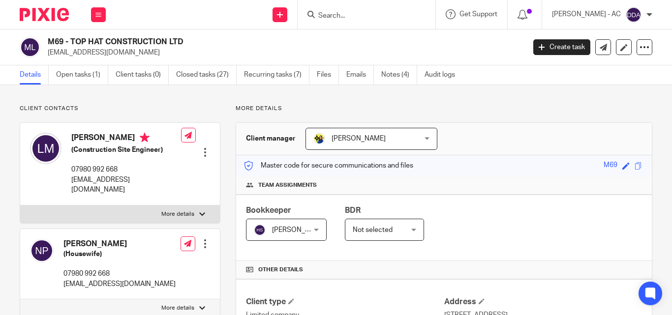
click at [166, 210] on p "More details" at bounding box center [177, 214] width 33 height 8
click at [20, 205] on input "More details" at bounding box center [20, 205] width 0 height 0
checkbox input "true"
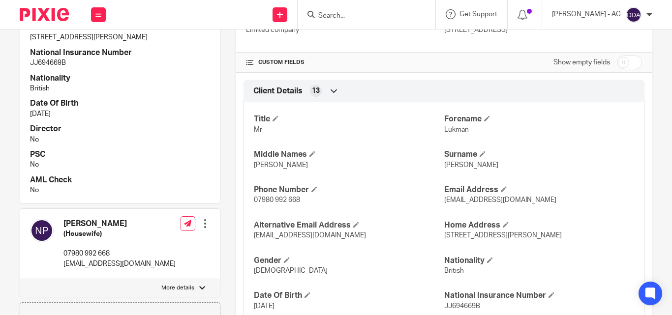
scroll to position [295, 0]
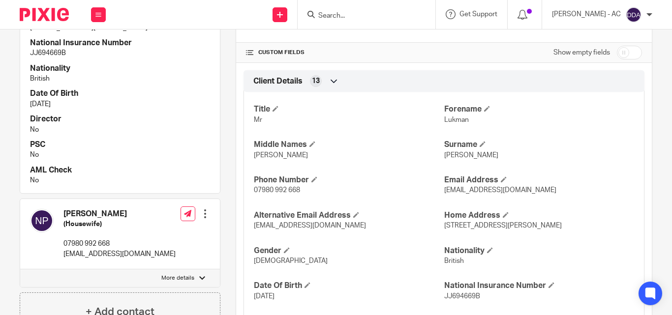
click at [181, 274] on p "More details" at bounding box center [177, 278] width 33 height 8
click at [20, 269] on input "More details" at bounding box center [20, 269] width 0 height 0
checkbox input "true"
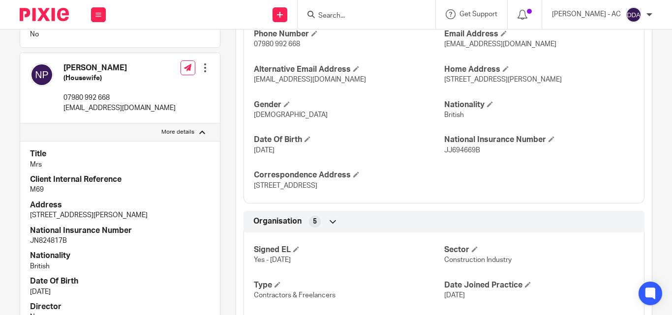
scroll to position [492, 0]
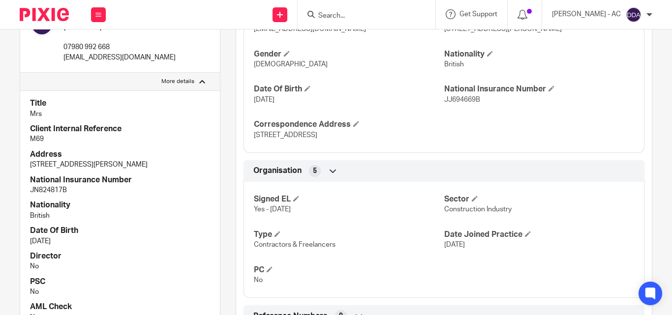
click at [145, 226] on h4 "Date Of Birth" at bounding box center [120, 231] width 180 height 10
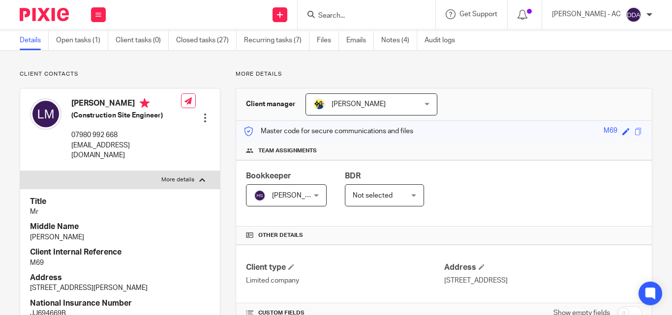
scroll to position [0, 0]
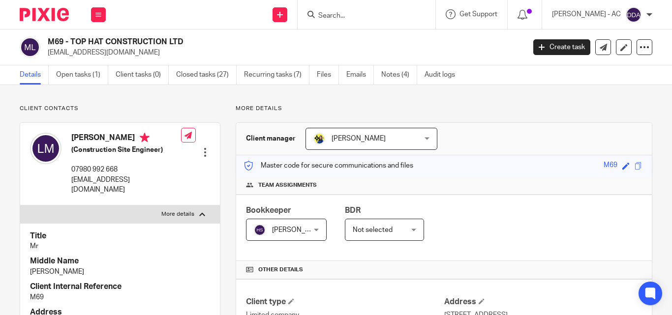
click at [197, 38] on h2 "M69 - TOP HAT CONSTRUCTION LTD" at bounding box center [236, 42] width 377 height 10
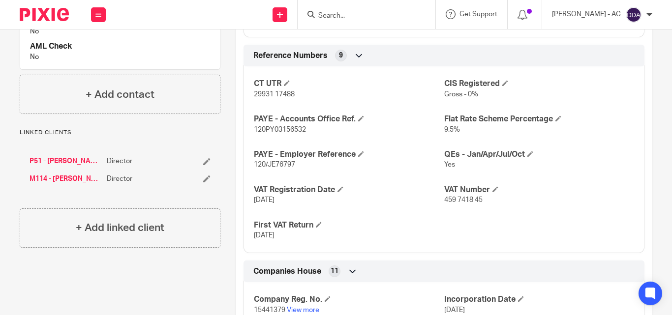
scroll to position [998, 0]
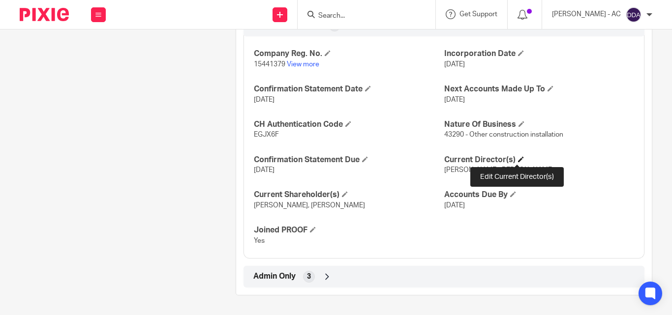
click at [518, 159] on span at bounding box center [521, 159] width 6 height 6
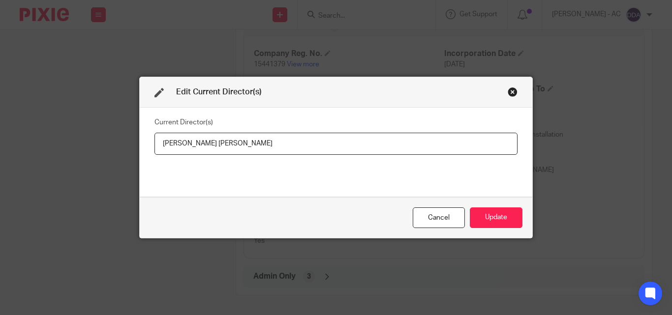
drag, startPoint x: 262, startPoint y: 148, endPoint x: 158, endPoint y: 145, distance: 104.3
click at [158, 145] on input "[PERSON_NAME] [PERSON_NAME]" at bounding box center [335, 144] width 363 height 22
type input "[PERSON_NAME] [PERSON_NAME]"
click at [489, 215] on button "Update" at bounding box center [496, 218] width 53 height 21
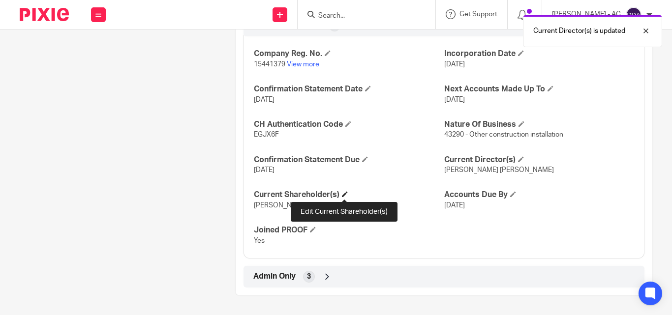
click at [346, 191] on span at bounding box center [345, 194] width 6 height 6
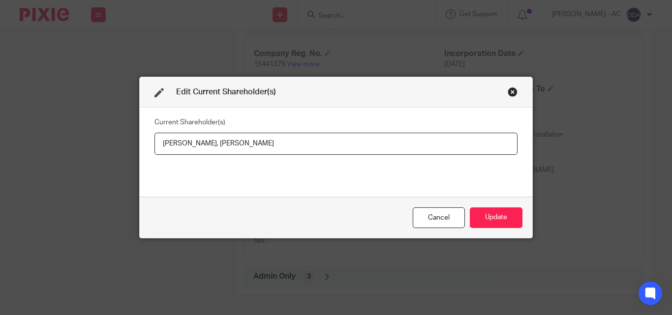
drag, startPoint x: 153, startPoint y: 144, endPoint x: 229, endPoint y: 147, distance: 75.3
click at [229, 147] on input "[PERSON_NAME], [PERSON_NAME]" at bounding box center [335, 144] width 363 height 22
drag, startPoint x: 259, startPoint y: 140, endPoint x: 220, endPoint y: 147, distance: 39.9
click at [220, 147] on input "[PERSON_NAME], [PERSON_NAME]" at bounding box center [335, 144] width 363 height 22
paste input "ATEL"
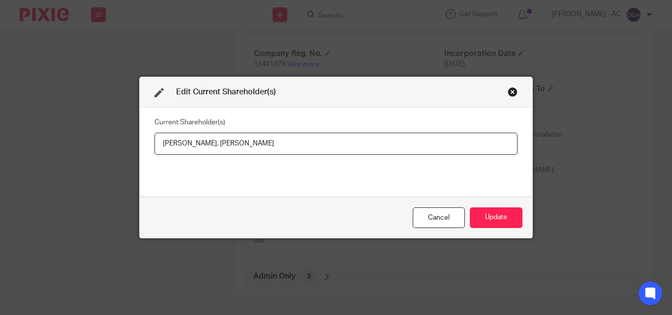
type input "[PERSON_NAME], [PERSON_NAME]"
click at [484, 216] on button "Update" at bounding box center [496, 218] width 53 height 21
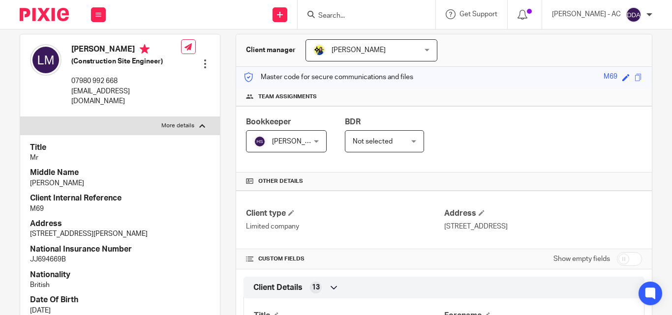
scroll to position [0, 0]
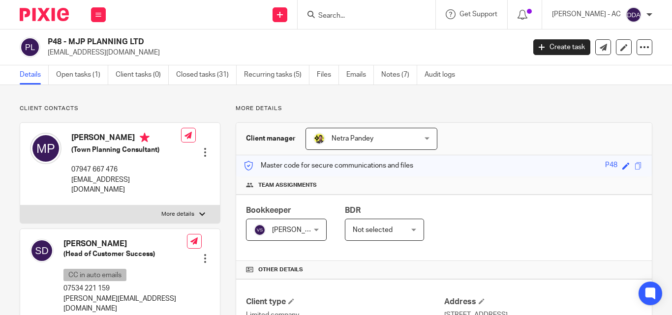
click at [185, 210] on p "More details" at bounding box center [177, 214] width 33 height 8
click at [20, 205] on input "More details" at bounding box center [20, 205] width 0 height 0
checkbox input "true"
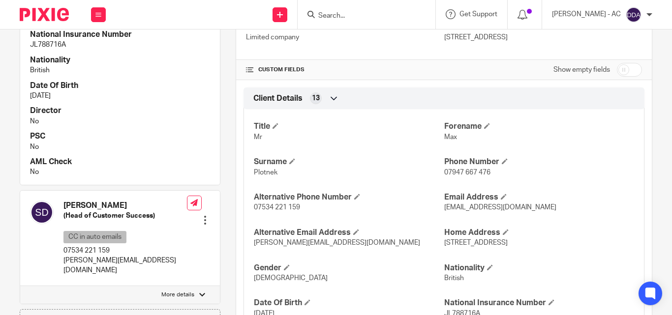
scroll to position [295, 0]
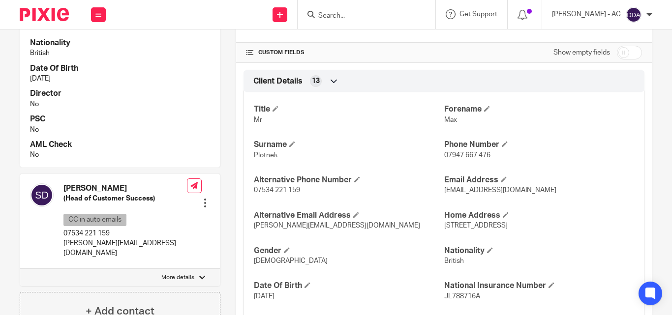
click at [189, 274] on p "More details" at bounding box center [177, 278] width 33 height 8
click at [20, 268] on input "More details" at bounding box center [20, 268] width 0 height 0
checkbox input "true"
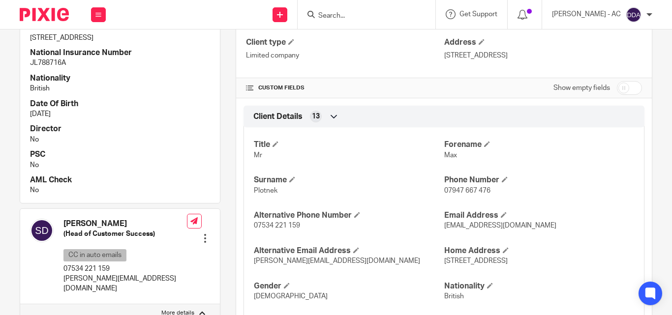
scroll to position [98, 0]
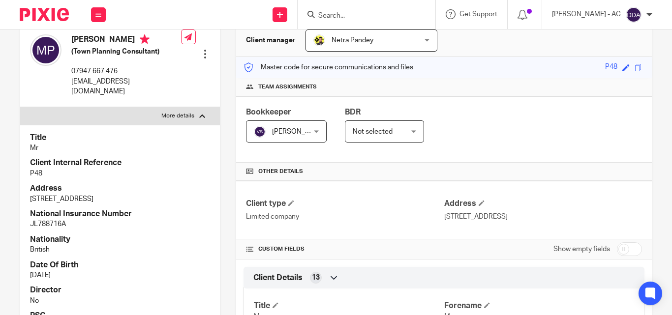
click at [134, 270] on div "Title Mr Client Internal Reference P48 Address [STREET_ADDRESS] National Insura…" at bounding box center [120, 244] width 200 height 239
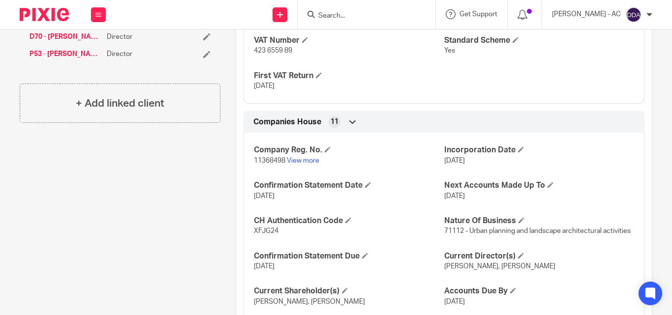
scroll to position [1008, 0]
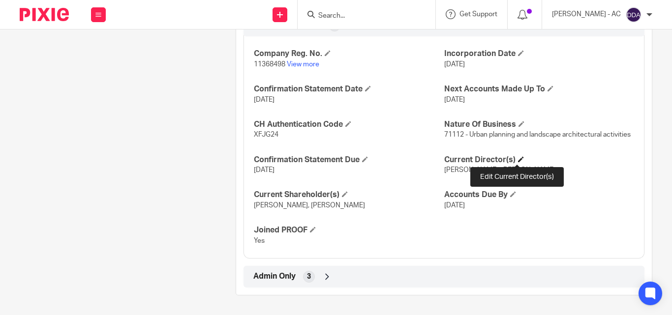
click at [518, 158] on span at bounding box center [521, 159] width 6 height 6
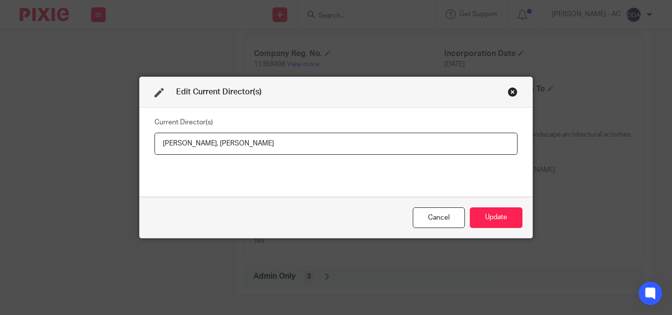
drag, startPoint x: 312, startPoint y: 138, endPoint x: 221, endPoint y: 141, distance: 91.0
click at [221, 141] on input "[PERSON_NAME], [PERSON_NAME]" at bounding box center [335, 144] width 363 height 22
paste input "JP PLANNING LTD"
drag, startPoint x: 157, startPoint y: 146, endPoint x: 215, endPoint y: 151, distance: 58.8
click at [215, 151] on input "[PERSON_NAME], MJP PLANNING LTD" at bounding box center [335, 144] width 363 height 22
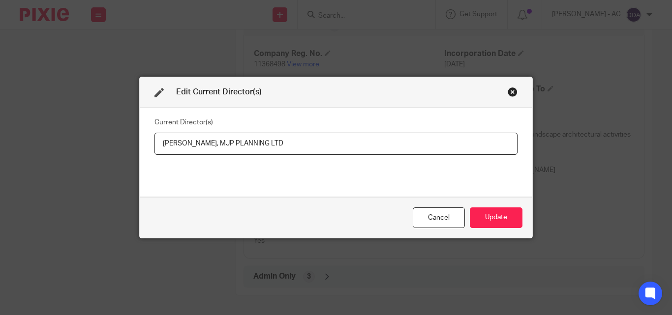
paste input "LOTNEK"
type input "[PERSON_NAME], MJP PLANNING LTD"
click at [495, 217] on button "Update" at bounding box center [496, 218] width 53 height 21
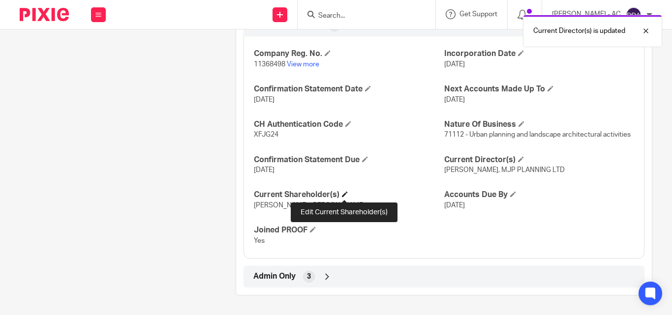
click at [342, 197] on span at bounding box center [345, 194] width 6 height 6
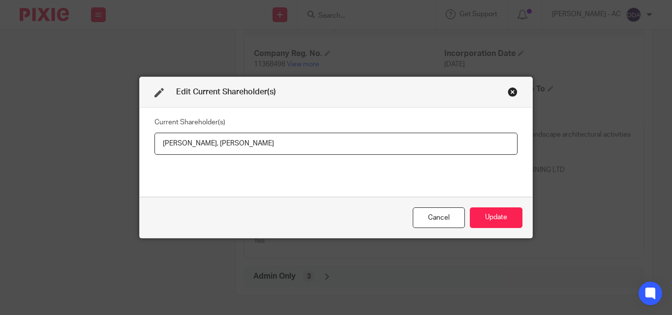
drag, startPoint x: 292, startPoint y: 141, endPoint x: 222, endPoint y: 143, distance: 69.4
click at [222, 143] on input "[PERSON_NAME], [PERSON_NAME]" at bounding box center [335, 144] width 363 height 22
paste input "[PERSON_NAME] [PERSON_NAME]"
drag, startPoint x: 156, startPoint y: 141, endPoint x: 216, endPoint y: 153, distance: 61.8
click at [216, 153] on input "[PERSON_NAME] [PERSON_NAME] [PERSON_NAME]" at bounding box center [335, 144] width 363 height 22
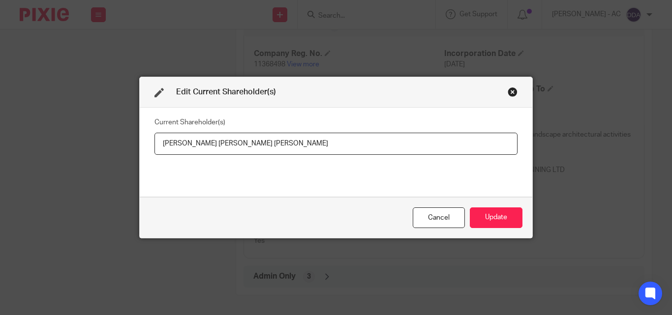
paste input "LOTNEK"
type input "[PERSON_NAME] [PERSON_NAME] [PERSON_NAME]"
click at [494, 220] on button "Update" at bounding box center [496, 218] width 53 height 21
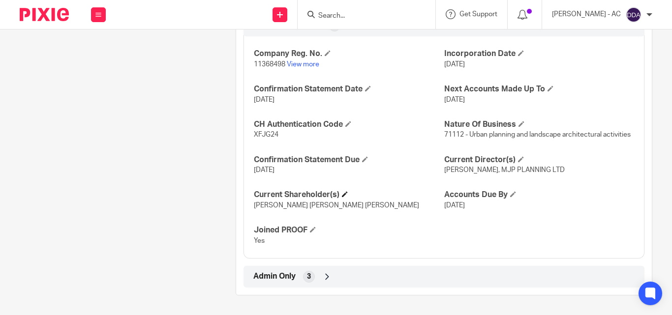
click at [390, 191] on h4 "Current Shareholder(s)" at bounding box center [349, 195] width 190 height 10
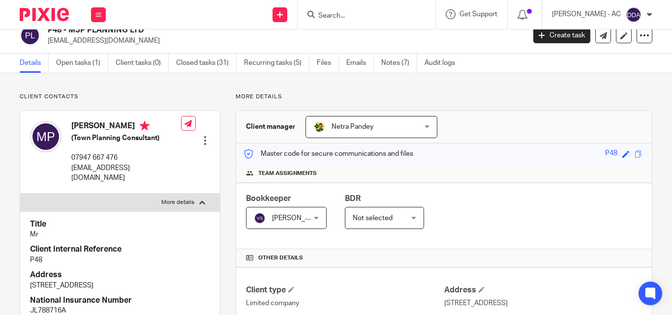
scroll to position [0, 0]
